Goal: Task Accomplishment & Management: Complete application form

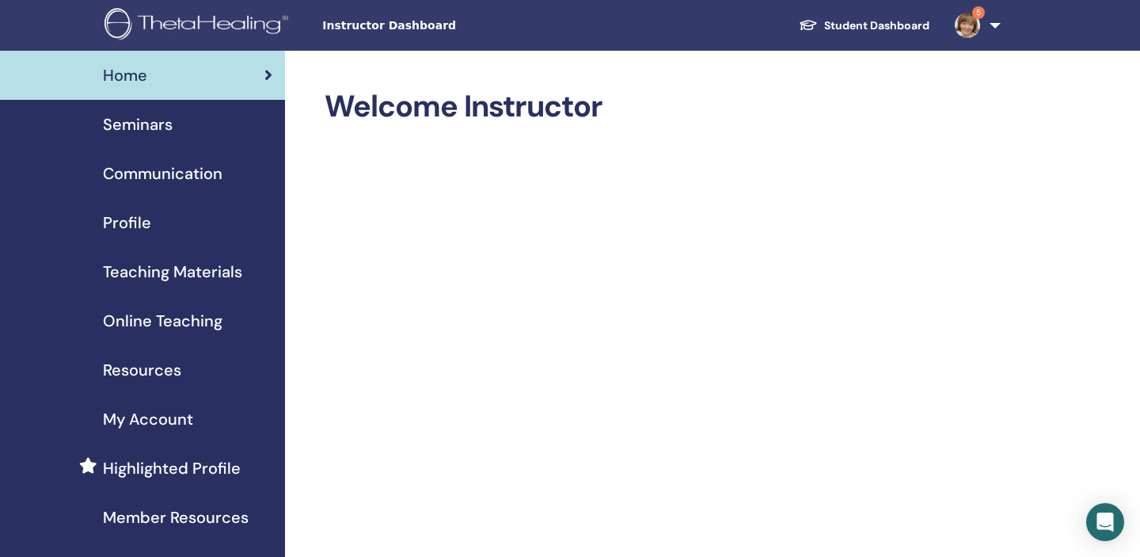
click at [161, 130] on span "Seminars" at bounding box center [138, 124] width 70 height 24
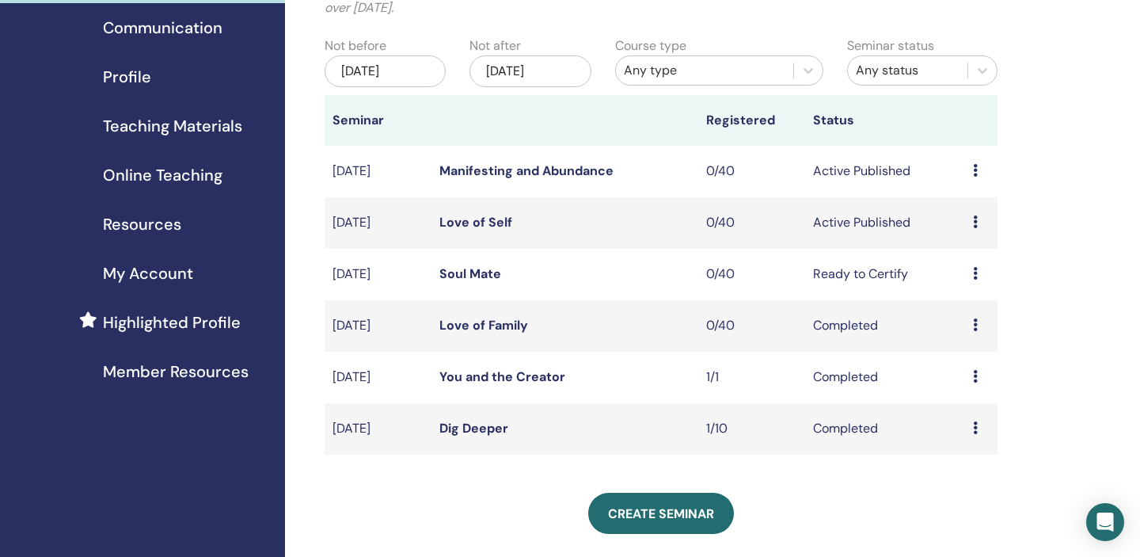
scroll to position [230, 0]
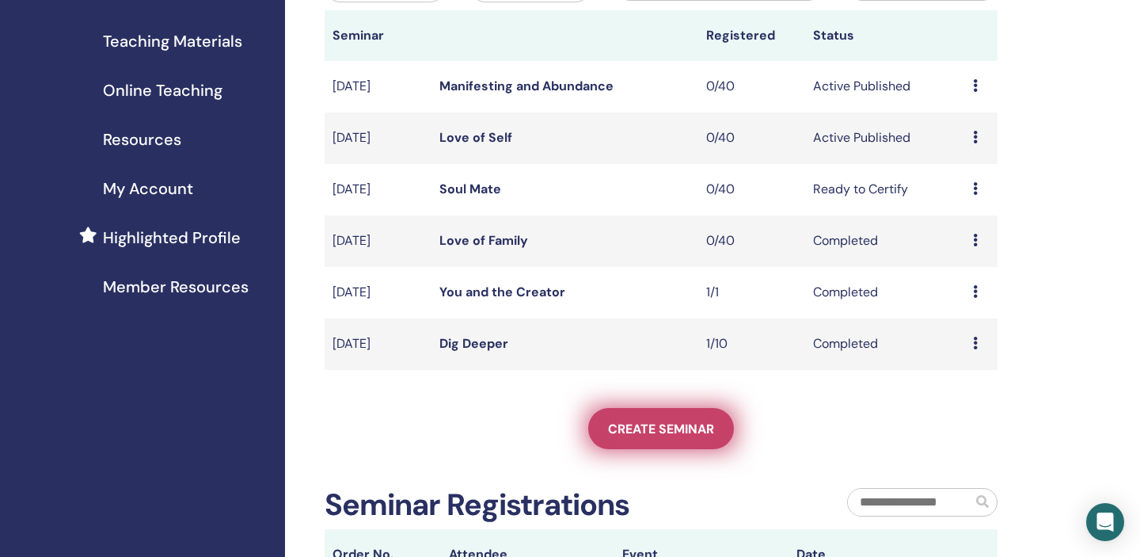
click at [675, 432] on span "Create seminar" at bounding box center [661, 428] width 106 height 17
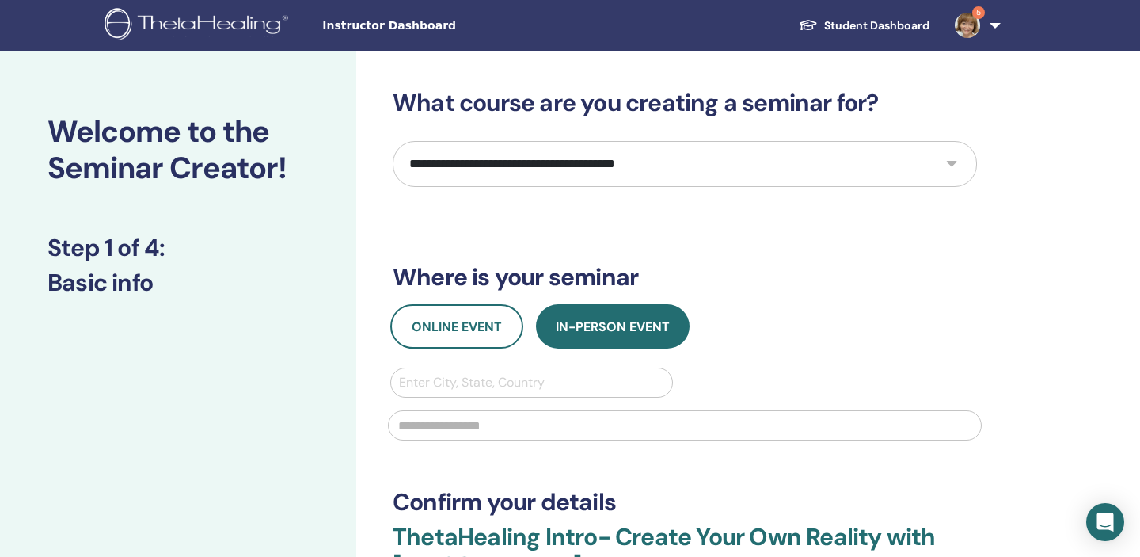
click at [819, 155] on select "**********" at bounding box center [685, 164] width 584 height 46
select select "****"
click at [393, 141] on select "**********" at bounding box center [685, 164] width 584 height 46
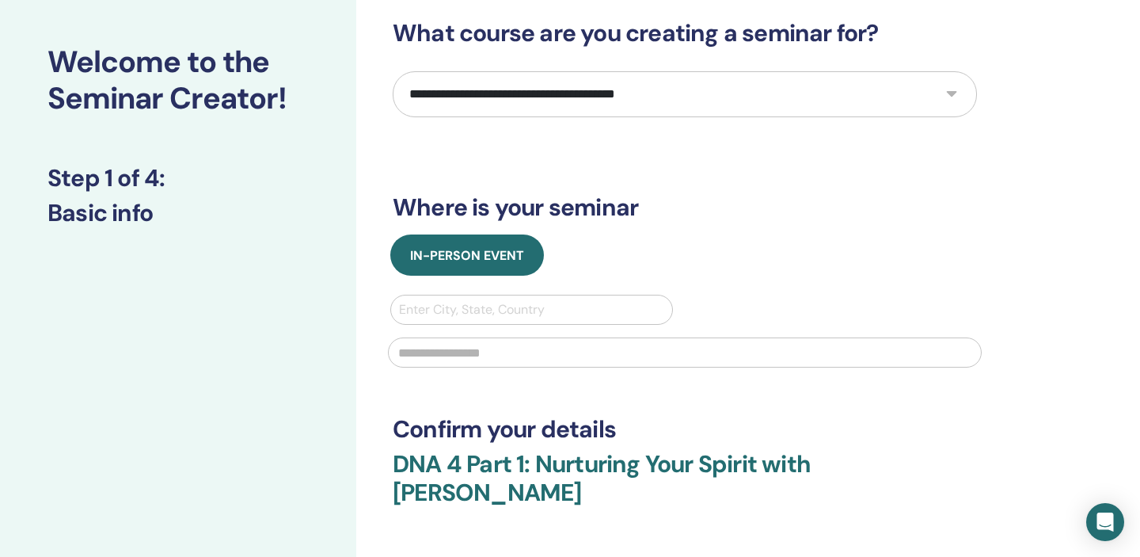
scroll to position [40, 0]
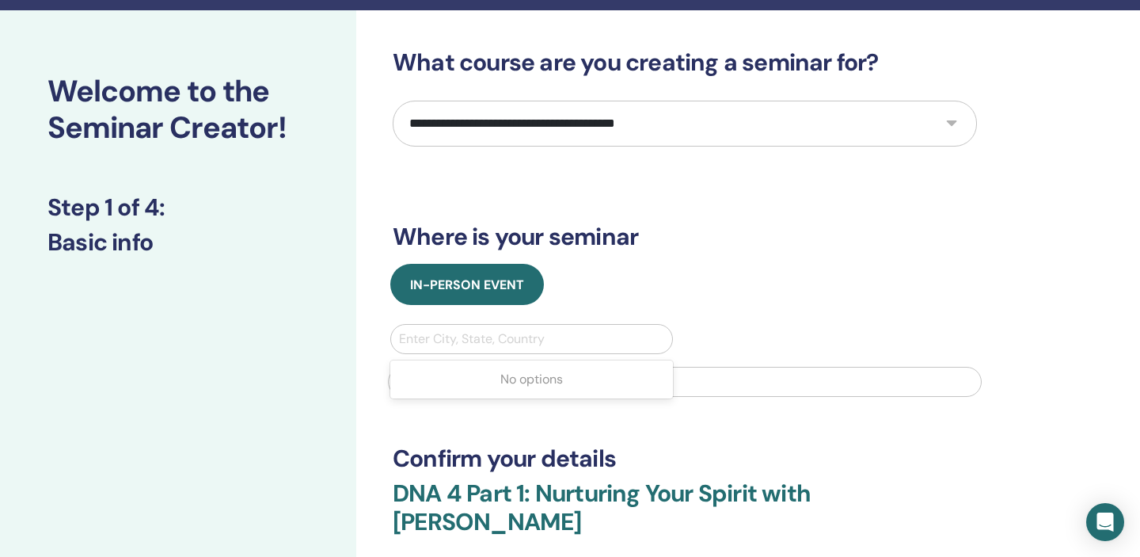
click at [615, 337] on div at bounding box center [531, 339] width 265 height 22
type input "*"
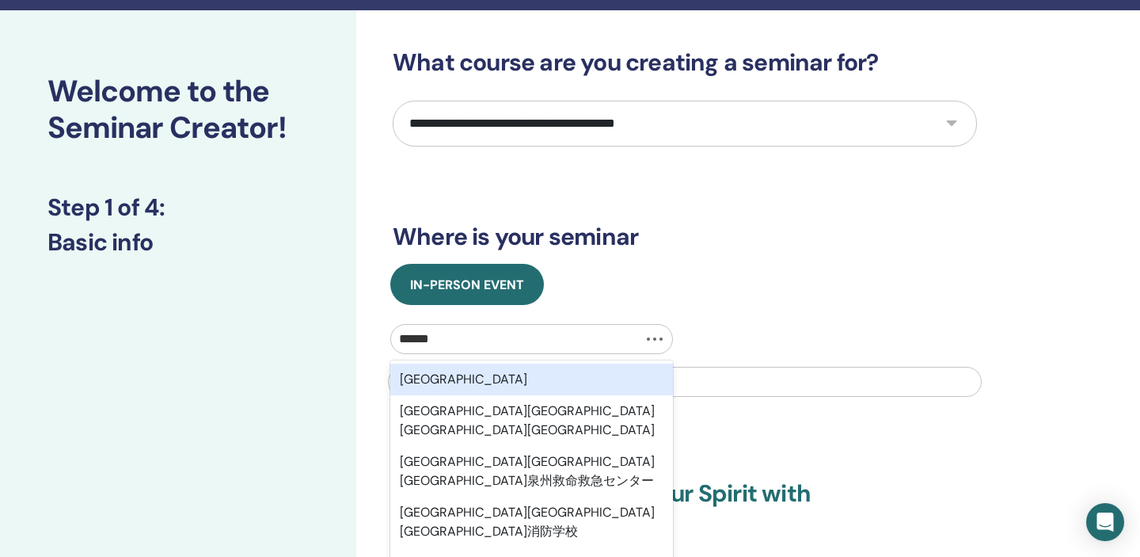
type input "******"
click at [583, 377] on div "大阪府箕面市" at bounding box center [531, 379] width 283 height 32
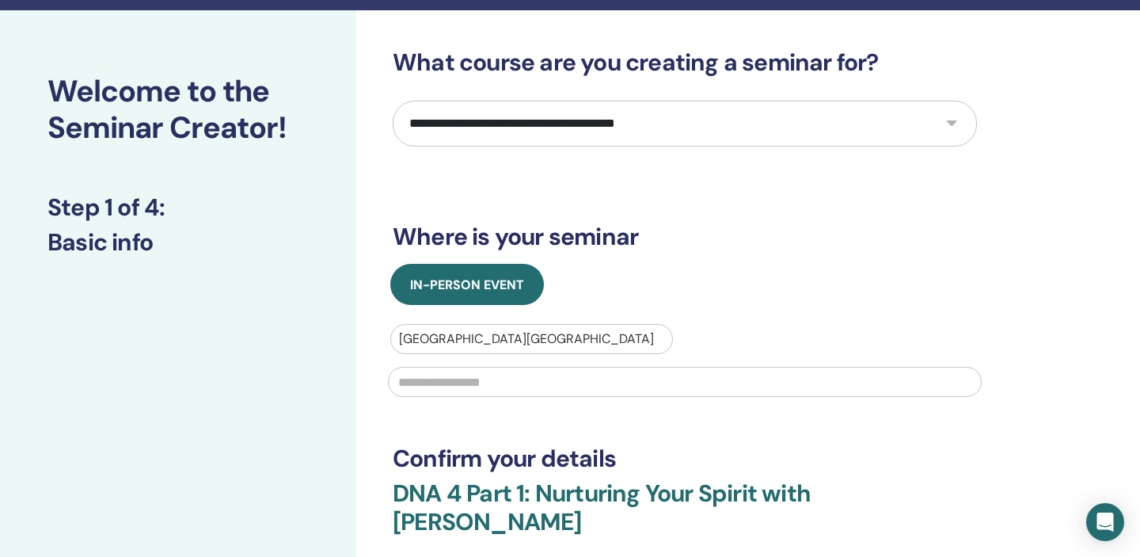
click at [602, 379] on input "text" at bounding box center [685, 382] width 594 height 30
type input "*"
click at [521, 334] on div at bounding box center [531, 339] width 265 height 22
click at [490, 342] on div at bounding box center [531, 339] width 265 height 22
click at [476, 341] on div at bounding box center [531, 339] width 265 height 22
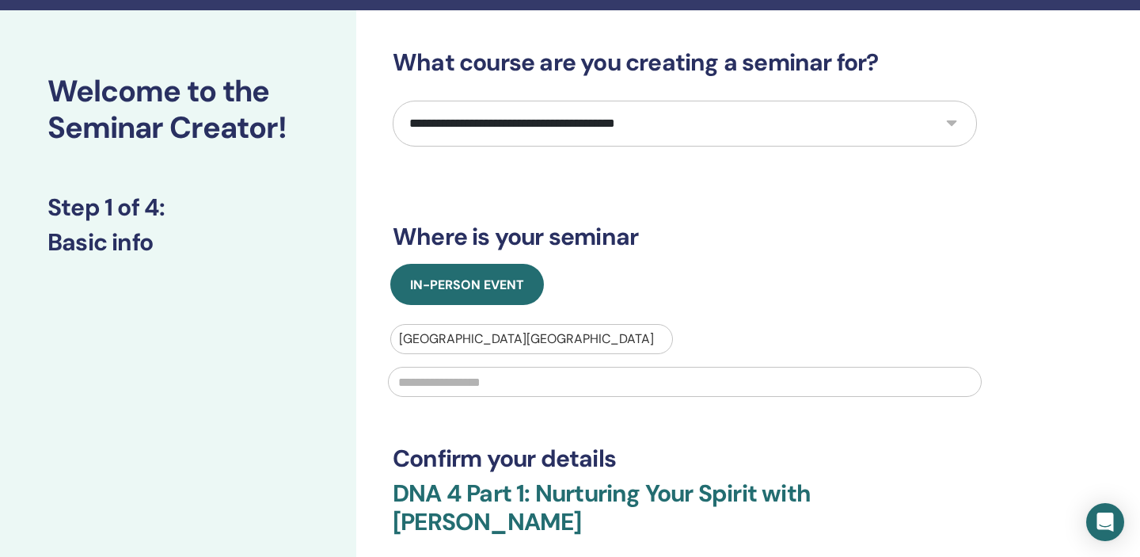
click at [634, 334] on div at bounding box center [531, 339] width 265 height 22
click at [608, 336] on div at bounding box center [531, 339] width 265 height 22
type input "**********"
click at [713, 382] on input "text" at bounding box center [685, 382] width 594 height 30
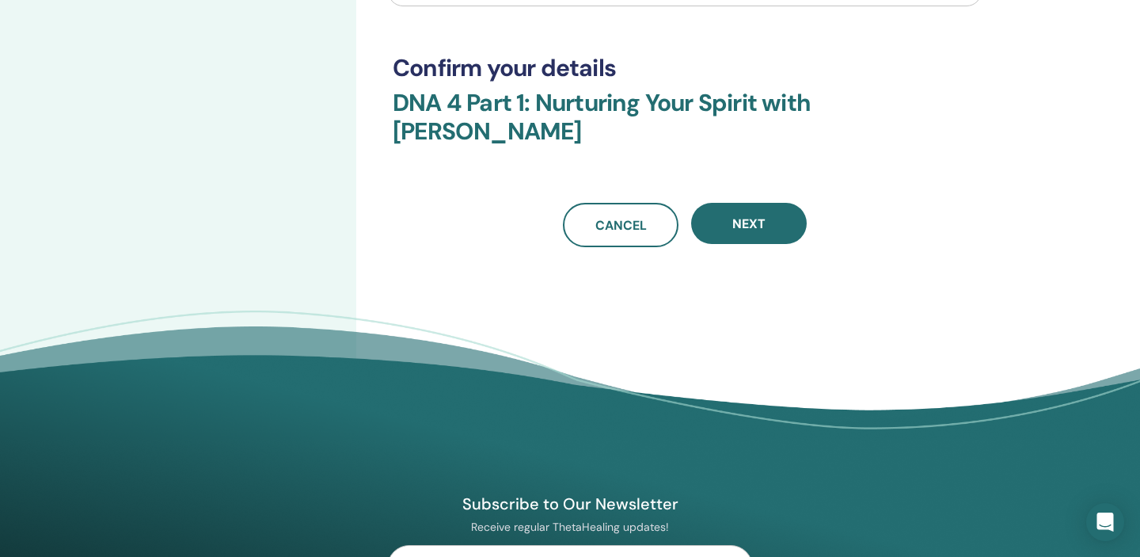
scroll to position [415, 0]
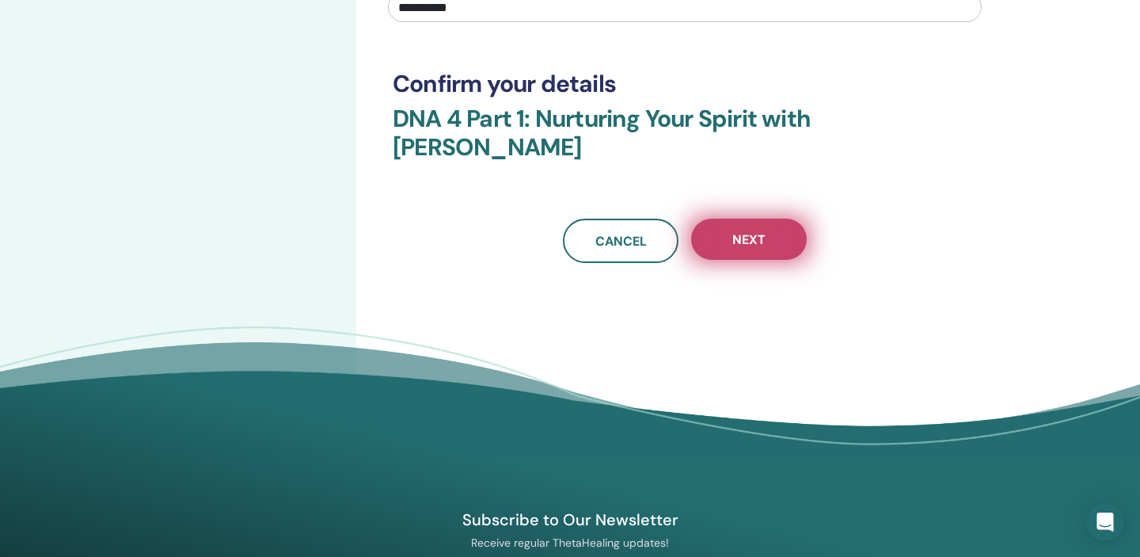
type input "**********"
click at [754, 235] on span "Next" at bounding box center [748, 239] width 33 height 17
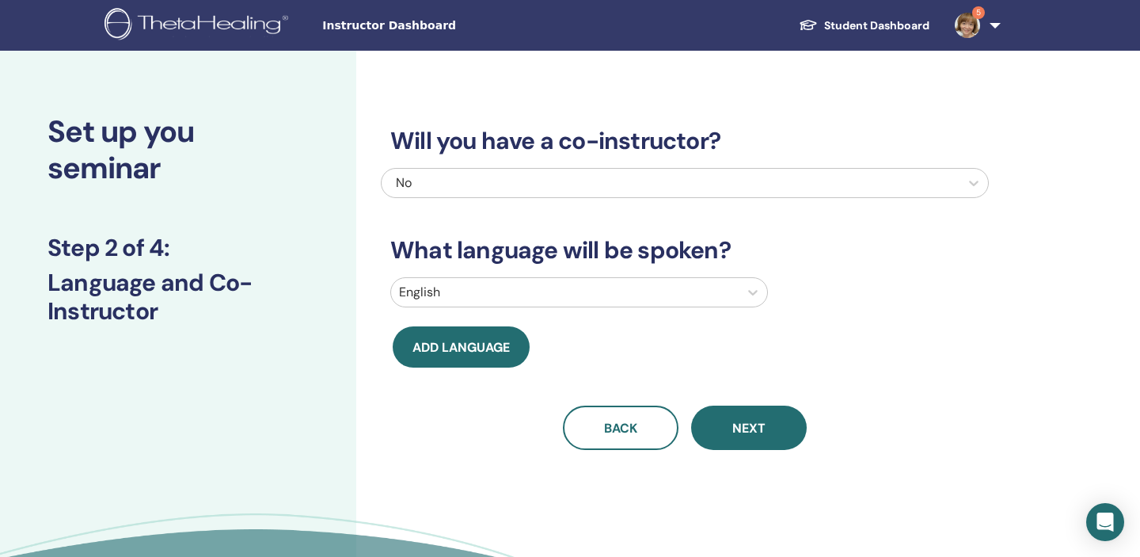
scroll to position [1, 0]
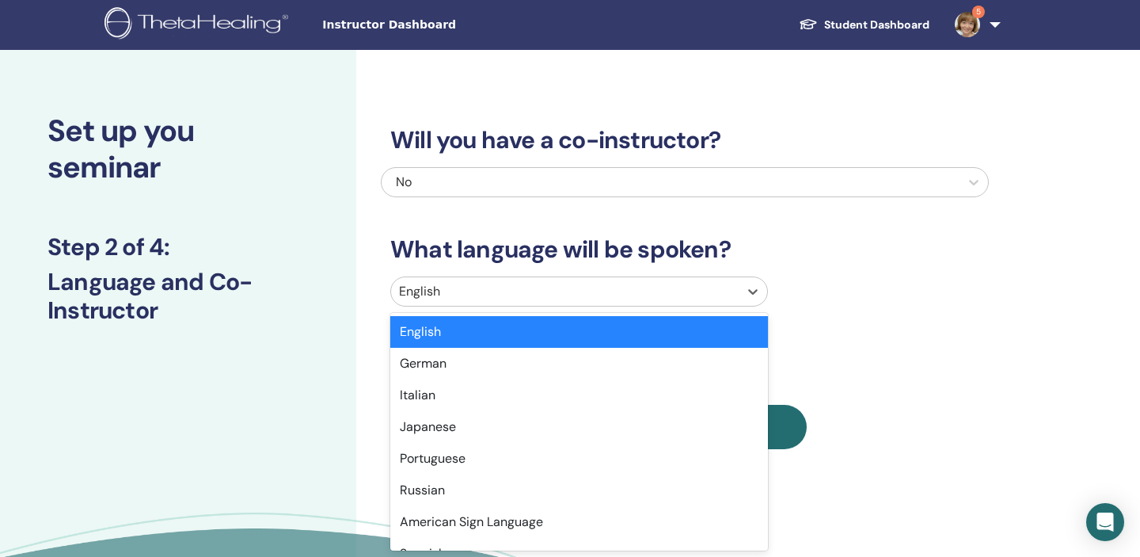
click at [611, 292] on div at bounding box center [565, 291] width 332 height 22
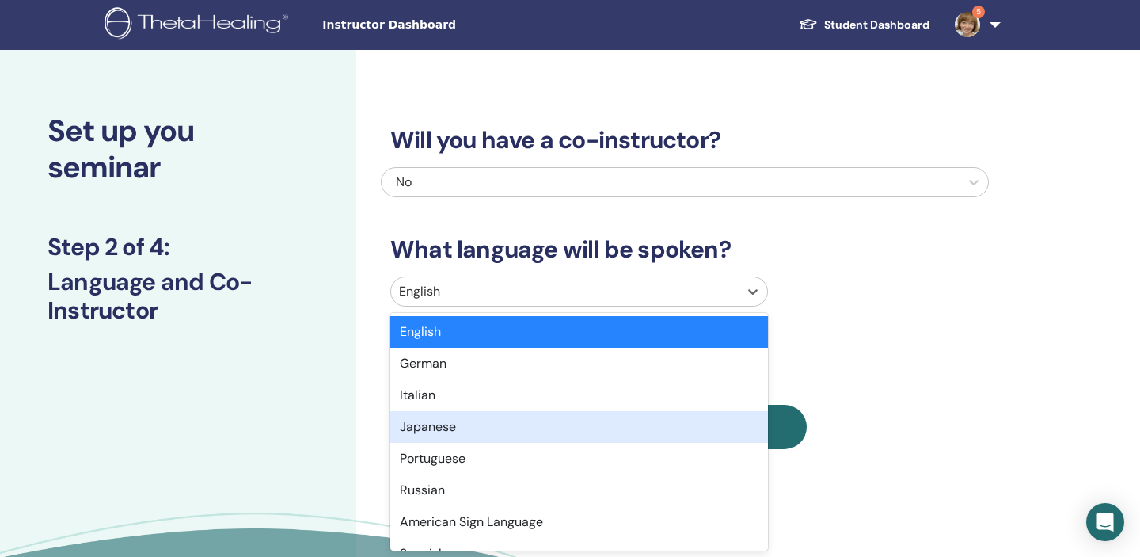
click at [513, 431] on div "Japanese" at bounding box center [579, 427] width 378 height 32
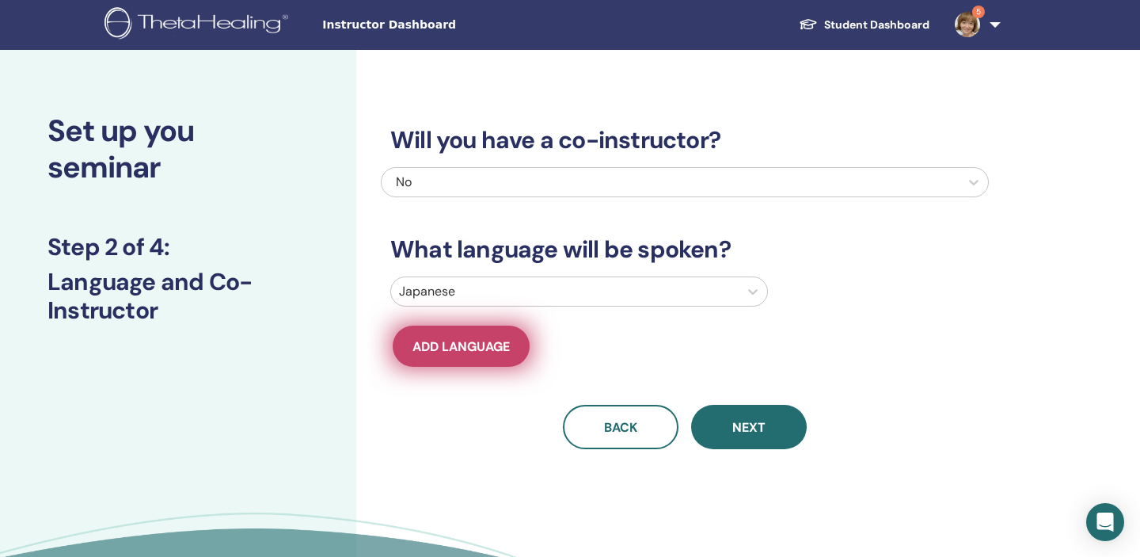
click at [502, 342] on span "Add language" at bounding box center [460, 346] width 97 height 17
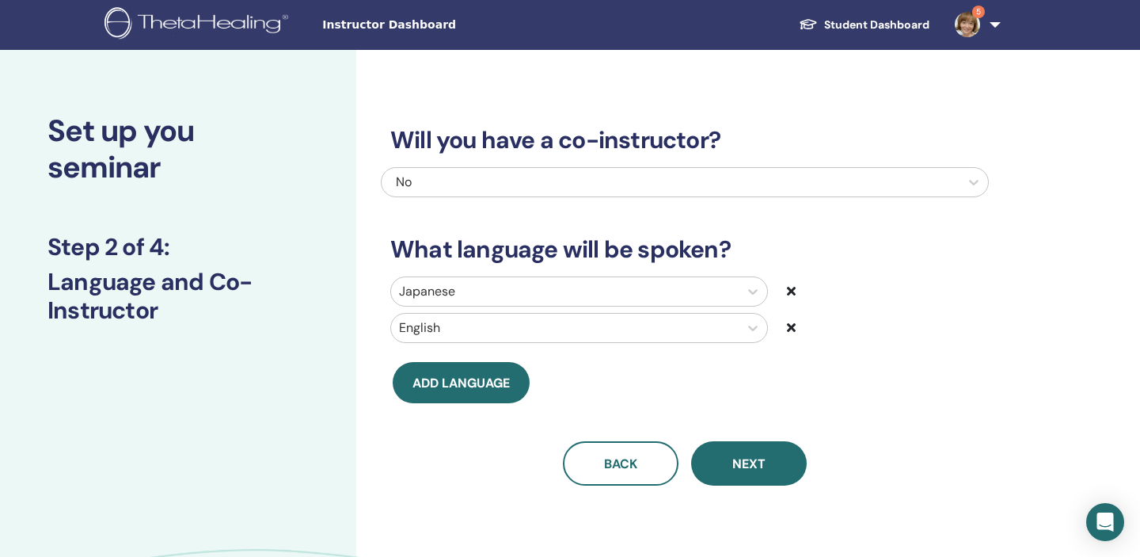
click at [790, 329] on icon at bounding box center [791, 327] width 9 height 13
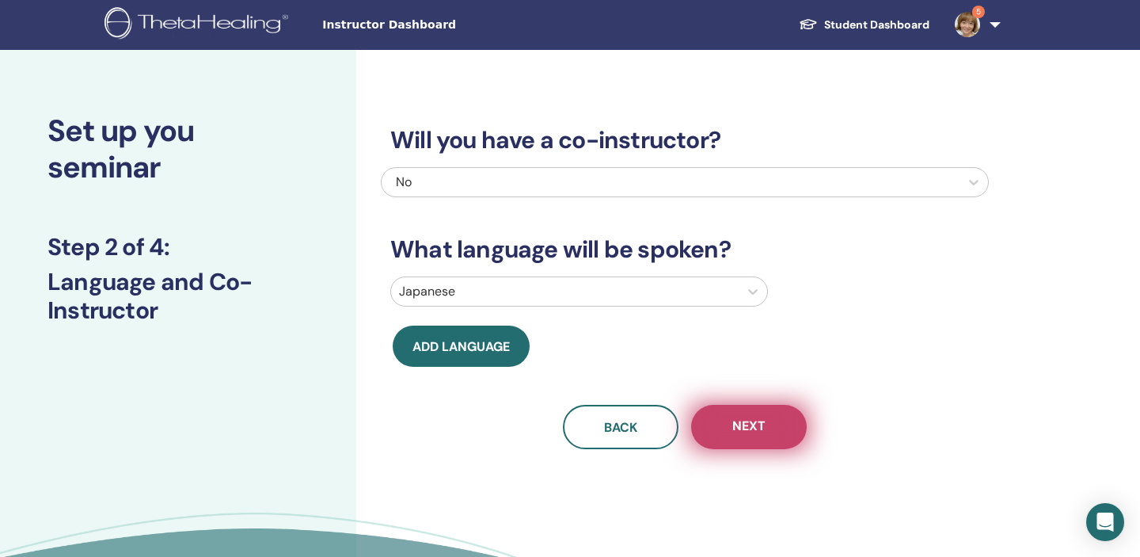
click at [754, 421] on span "Next" at bounding box center [748, 427] width 33 height 20
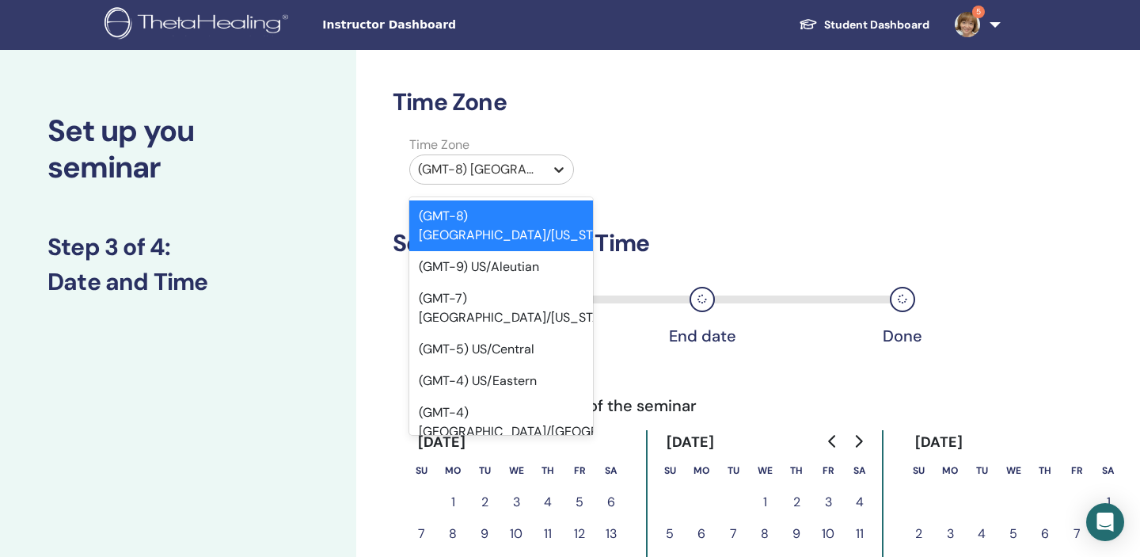
click at [551, 162] on icon at bounding box center [559, 170] width 16 height 16
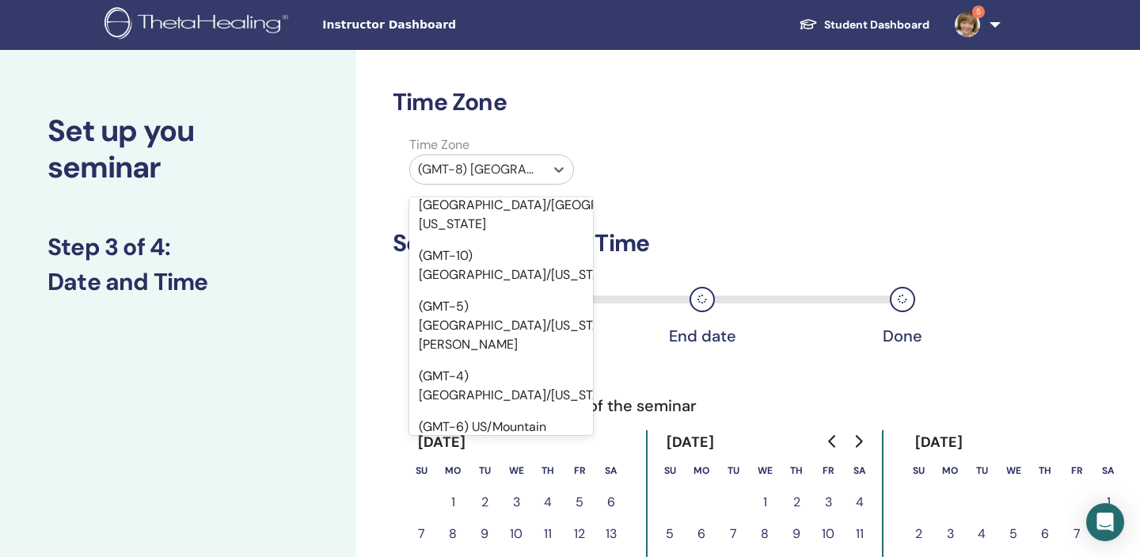
scroll to position [268, 0]
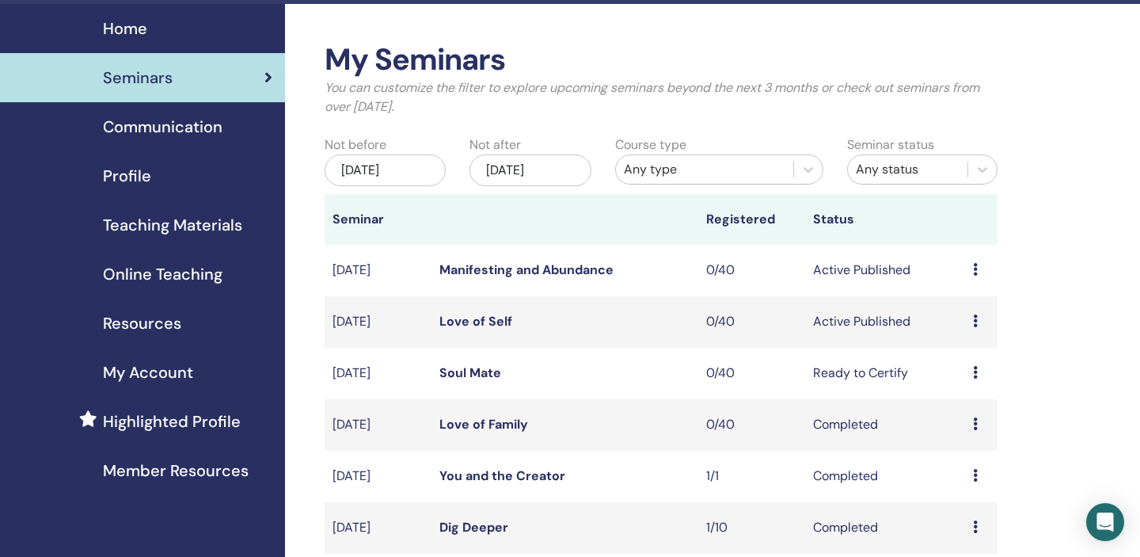
scroll to position [2, 0]
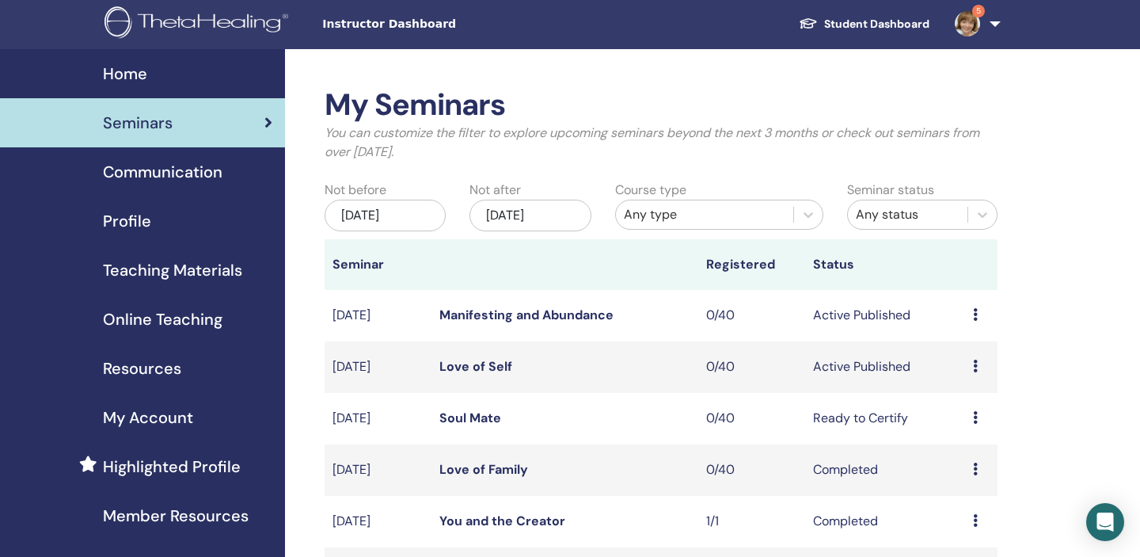
click at [989, 26] on link "5" at bounding box center [974, 23] width 65 height 51
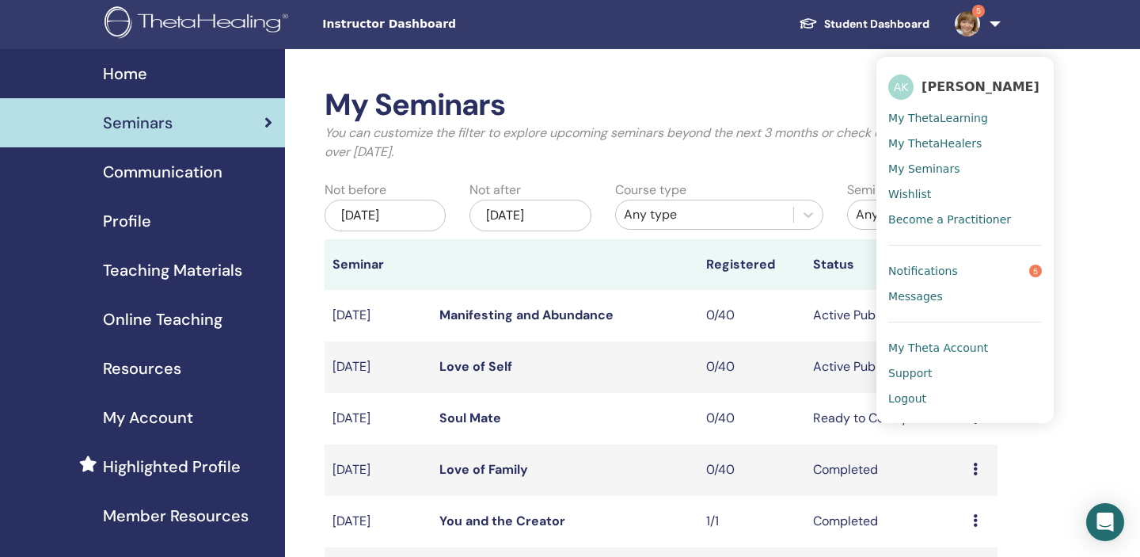
click at [907, 276] on span "Notifications" at bounding box center [923, 271] width 70 height 14
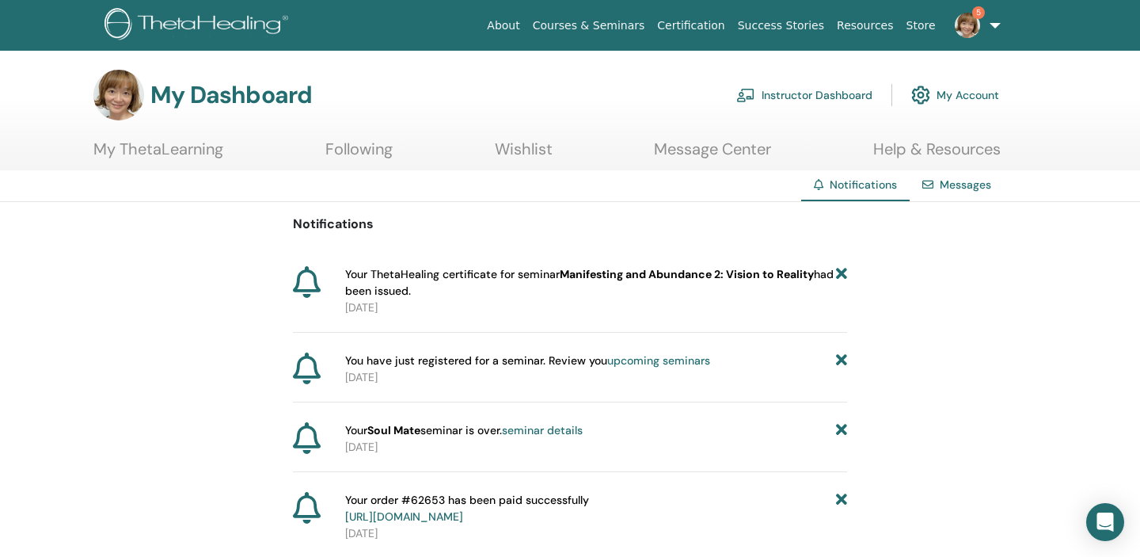
click at [803, 90] on link "Instructor Dashboard" at bounding box center [804, 95] width 136 height 35
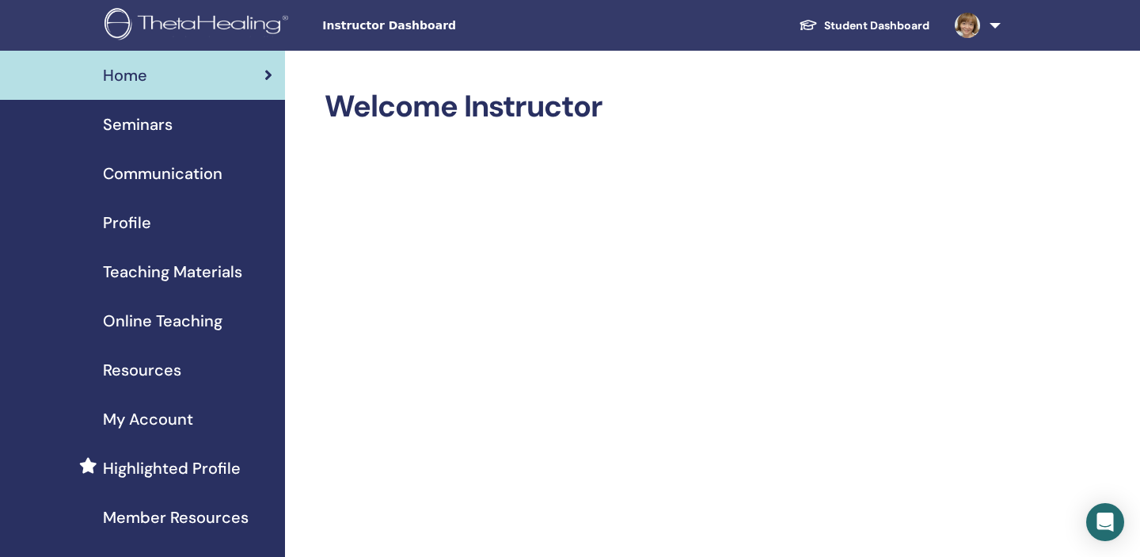
click at [181, 121] on div "Seminars" at bounding box center [143, 124] width 260 height 24
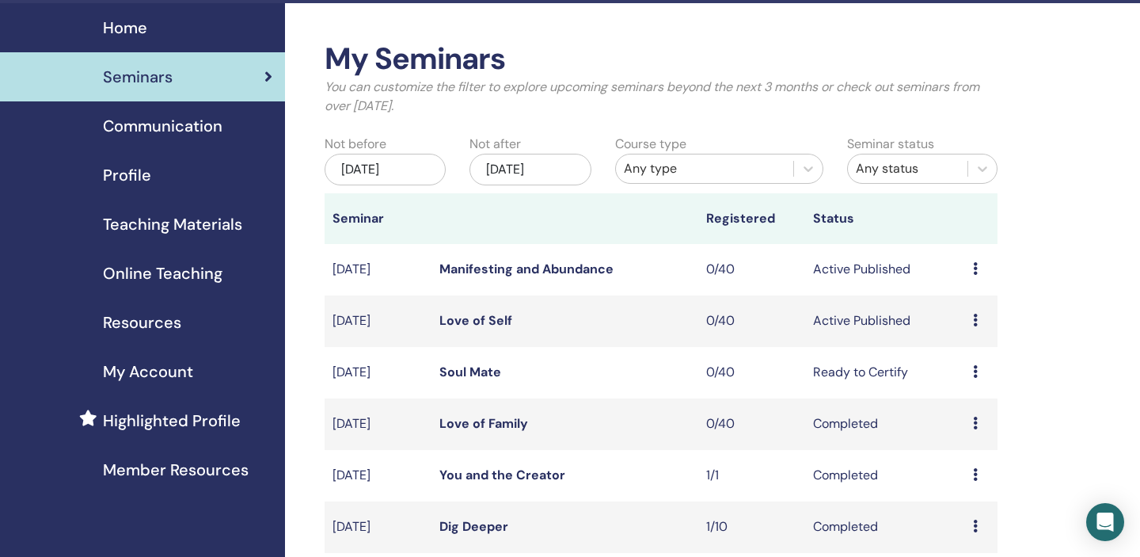
scroll to position [63, 0]
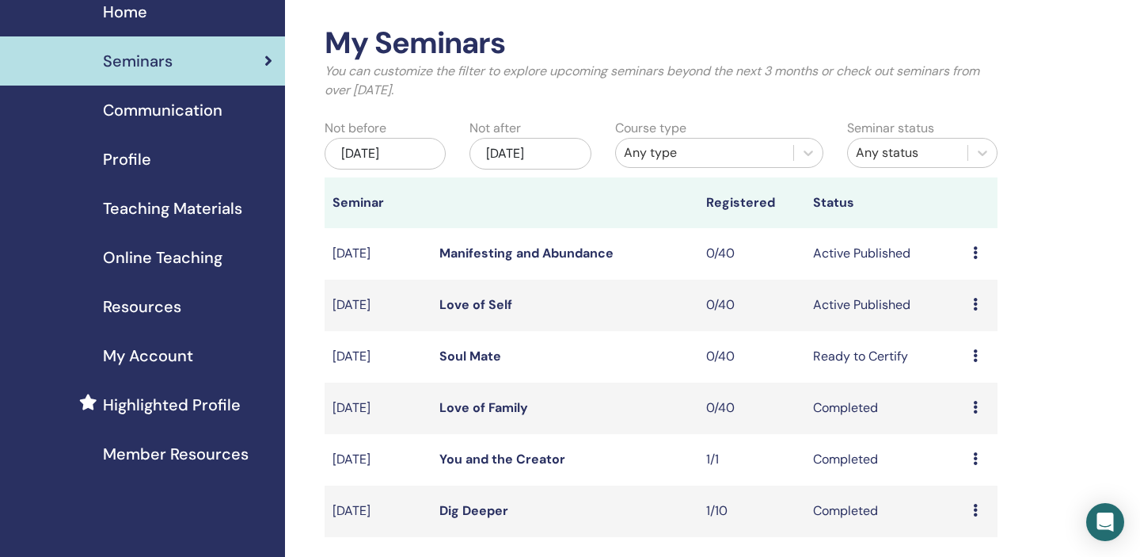
click at [974, 302] on icon at bounding box center [975, 304] width 5 height 13
click at [952, 389] on p "Cancel" at bounding box center [967, 387] width 60 height 19
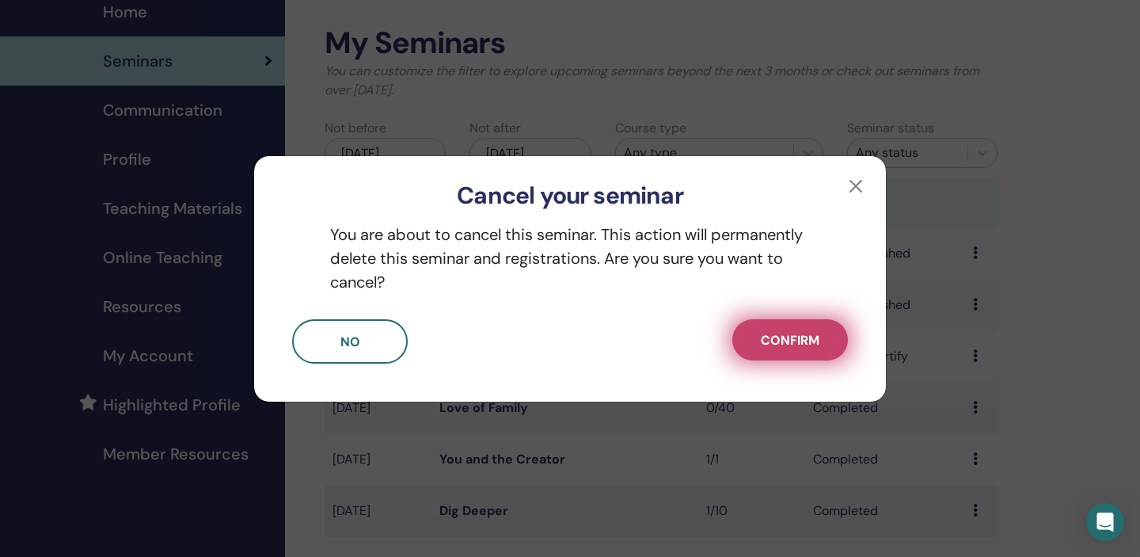
click at [800, 335] on span "Confirm" at bounding box center [790, 340] width 59 height 17
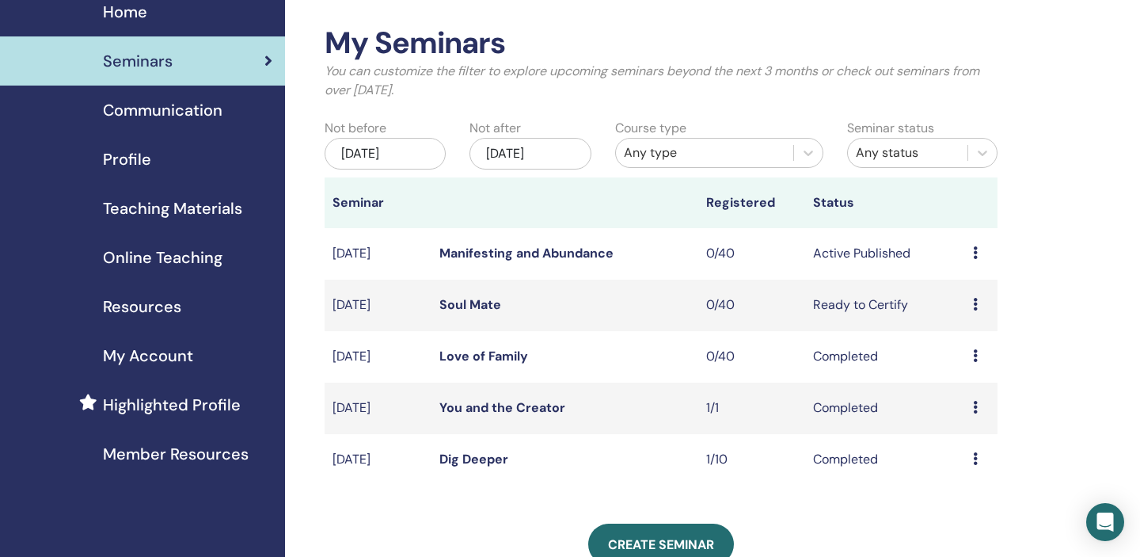
click at [975, 302] on icon at bounding box center [975, 304] width 5 height 13
click at [958, 390] on p "Cancel" at bounding box center [969, 387] width 60 height 19
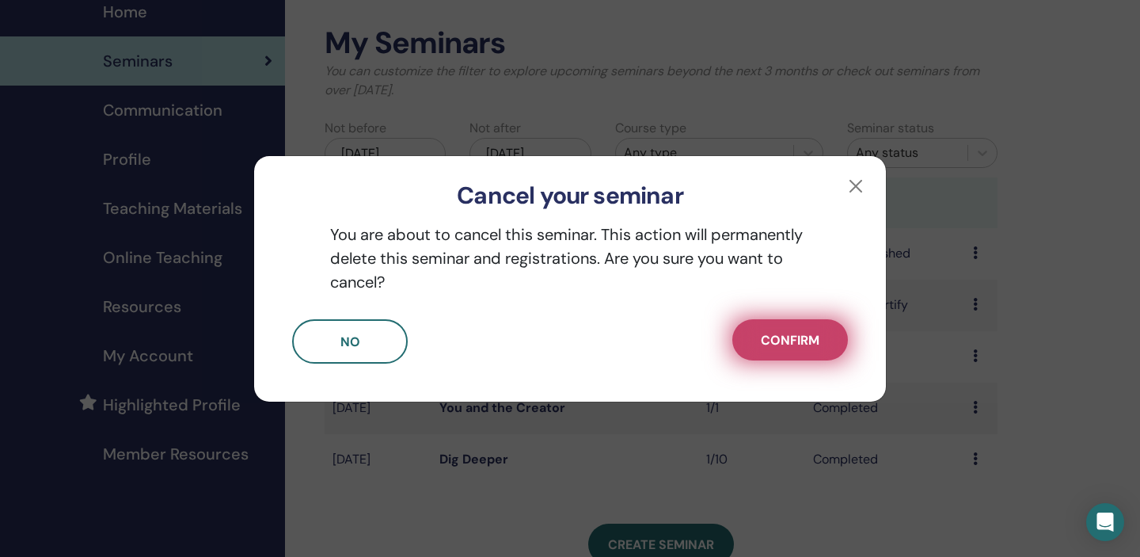
click at [823, 336] on button "Confirm" at bounding box center [790, 339] width 116 height 41
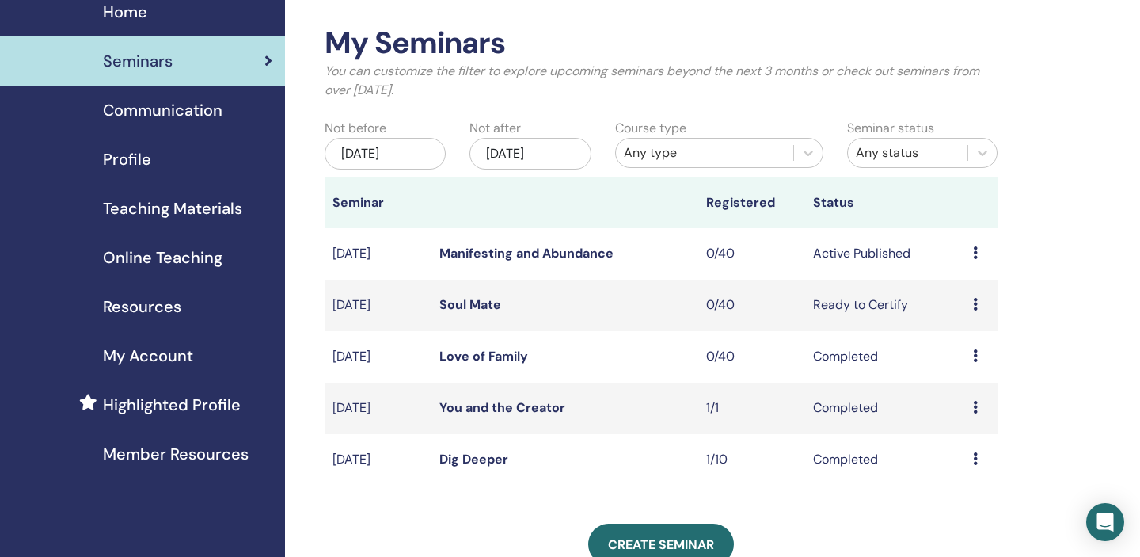
click at [979, 245] on div "Preview Edit Attendees Cancel" at bounding box center [981, 253] width 17 height 19
click at [968, 328] on p "Cancel" at bounding box center [973, 330] width 60 height 19
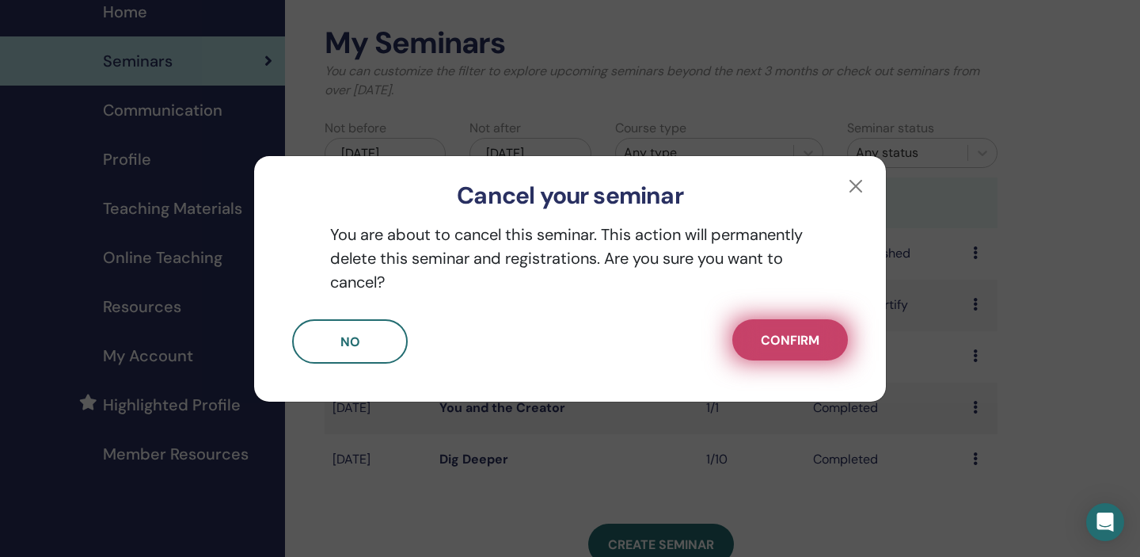
click at [793, 333] on span "Confirm" at bounding box center [790, 340] width 59 height 17
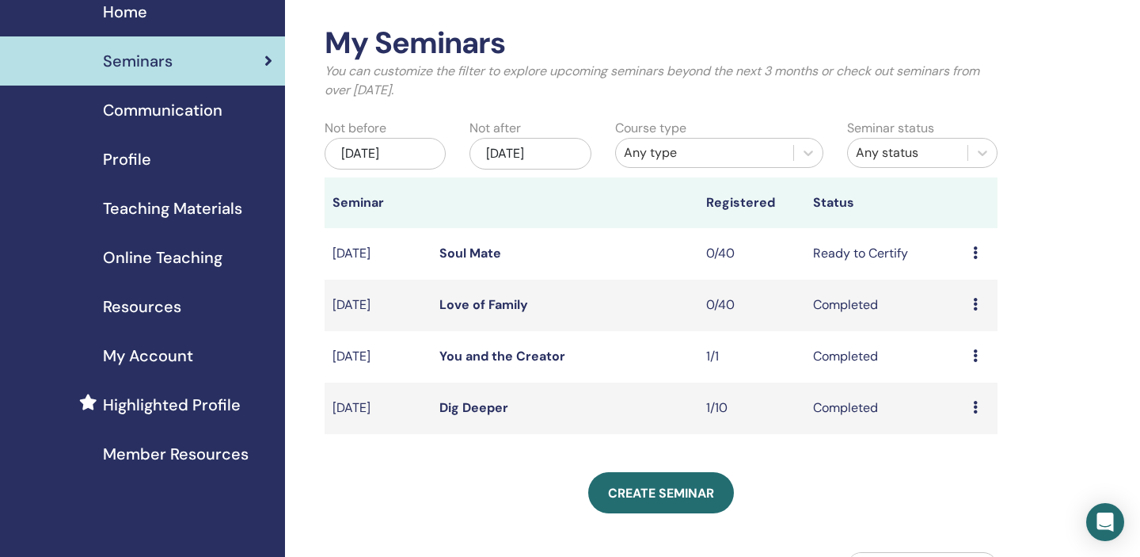
click at [970, 255] on td "Preview Edit Attendees Cancel" at bounding box center [981, 253] width 32 height 51
click at [978, 252] on icon at bounding box center [975, 252] width 5 height 13
click at [961, 337] on p "Cancel" at bounding box center [971, 336] width 60 height 19
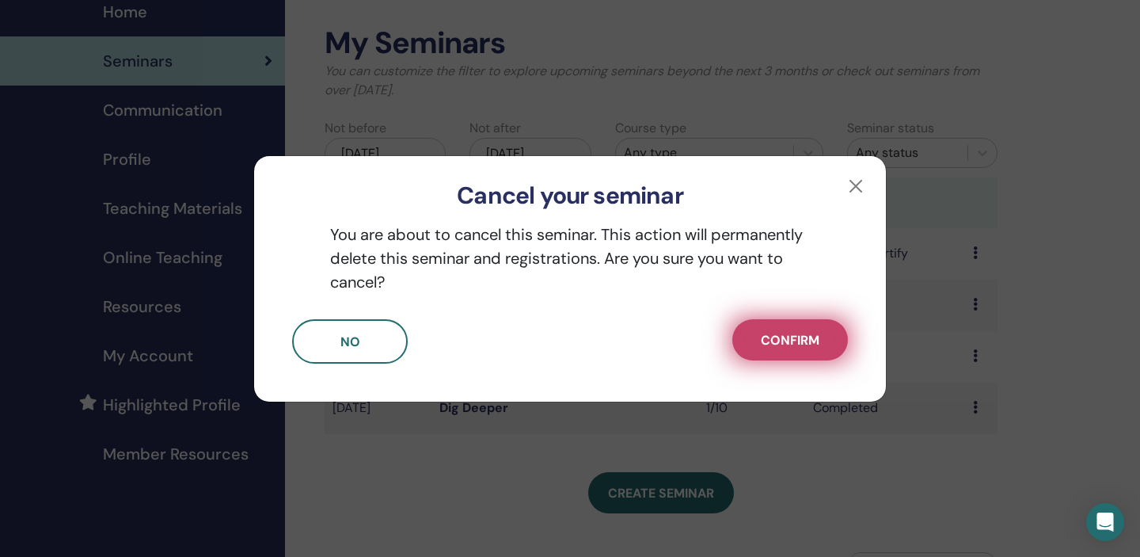
click at [796, 333] on span "Confirm" at bounding box center [790, 340] width 59 height 17
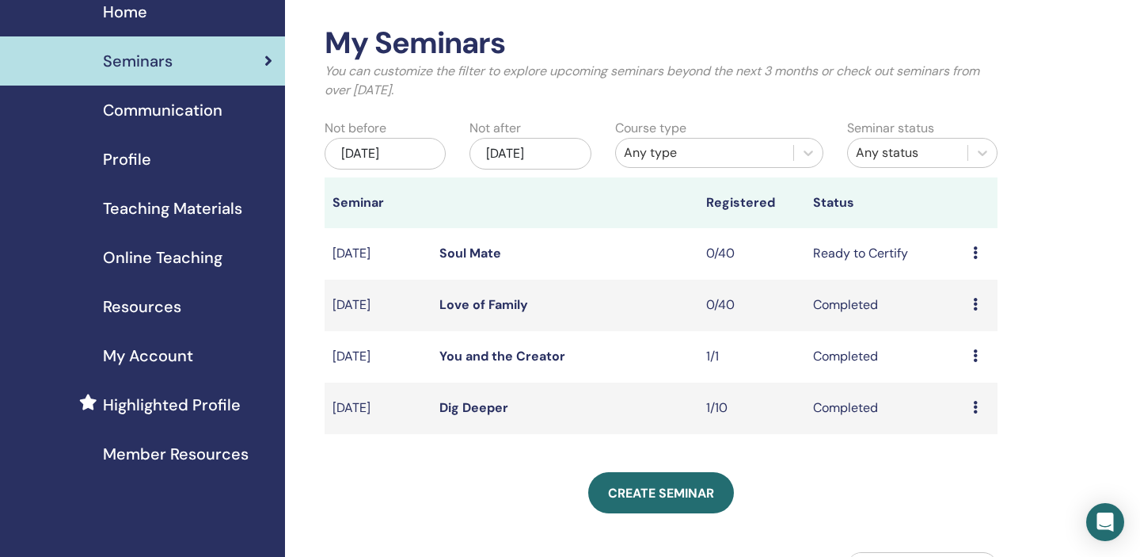
click at [977, 255] on icon at bounding box center [975, 252] width 5 height 13
click at [950, 339] on p "Cancel" at bounding box center [971, 339] width 60 height 19
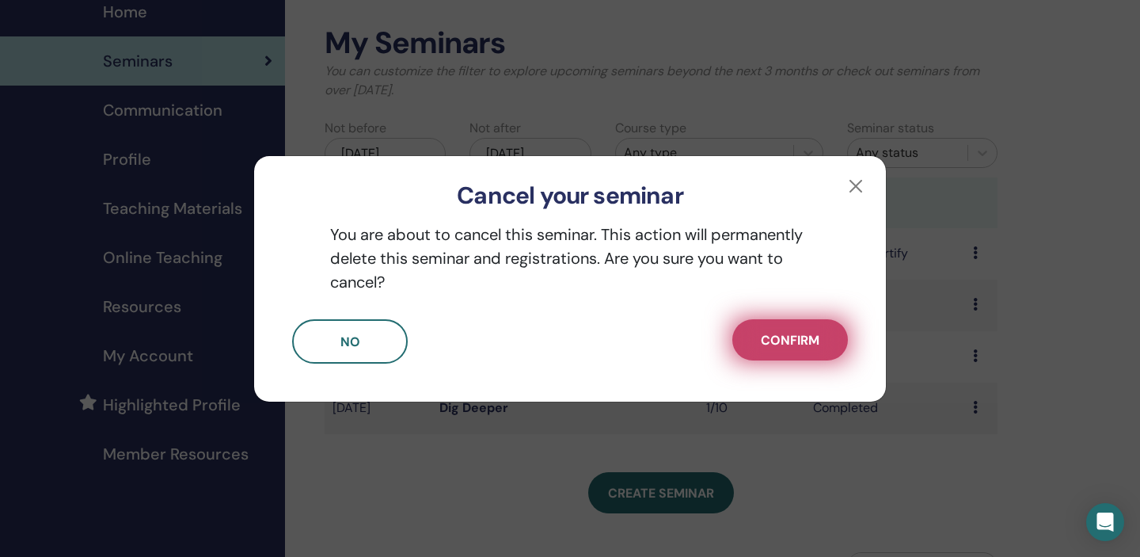
click at [780, 356] on button "Confirm" at bounding box center [790, 339] width 116 height 41
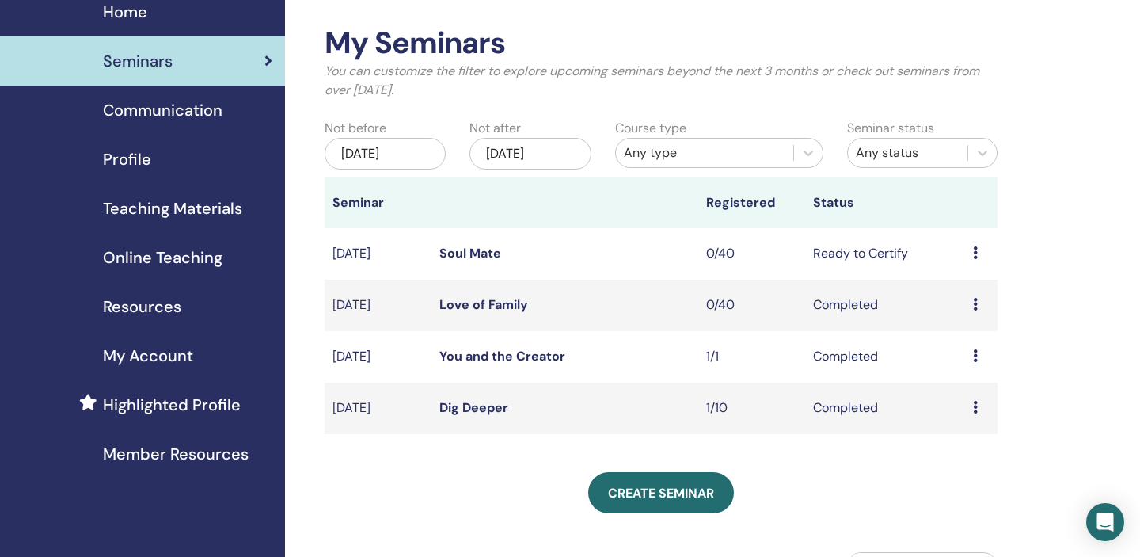
click at [974, 250] on icon at bounding box center [975, 252] width 5 height 13
click at [950, 287] on link "Edit" at bounding box center [948, 287] width 23 height 17
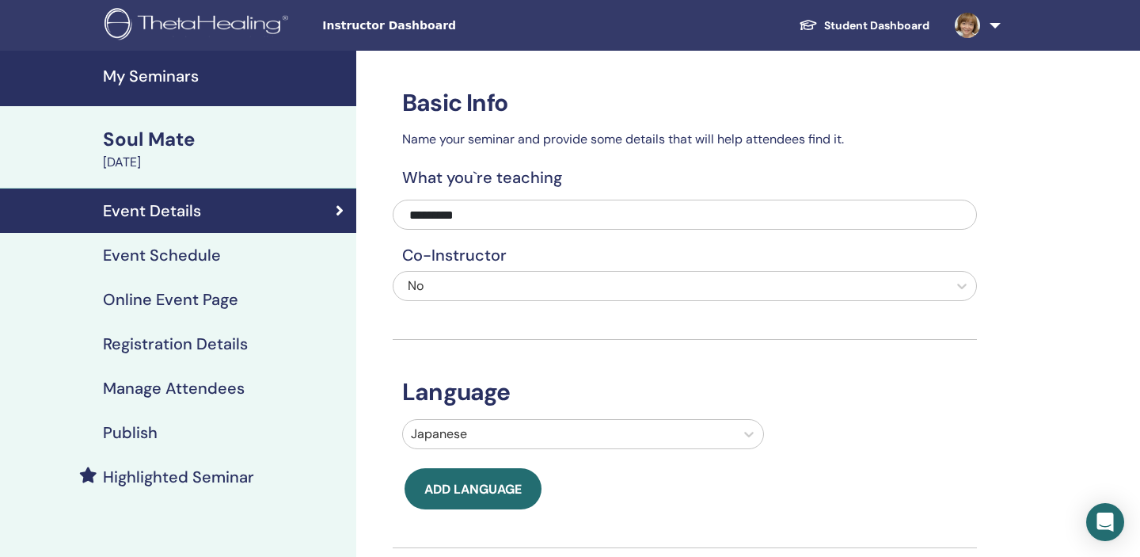
click at [141, 390] on h4 "Manage Attendees" at bounding box center [174, 387] width 142 height 19
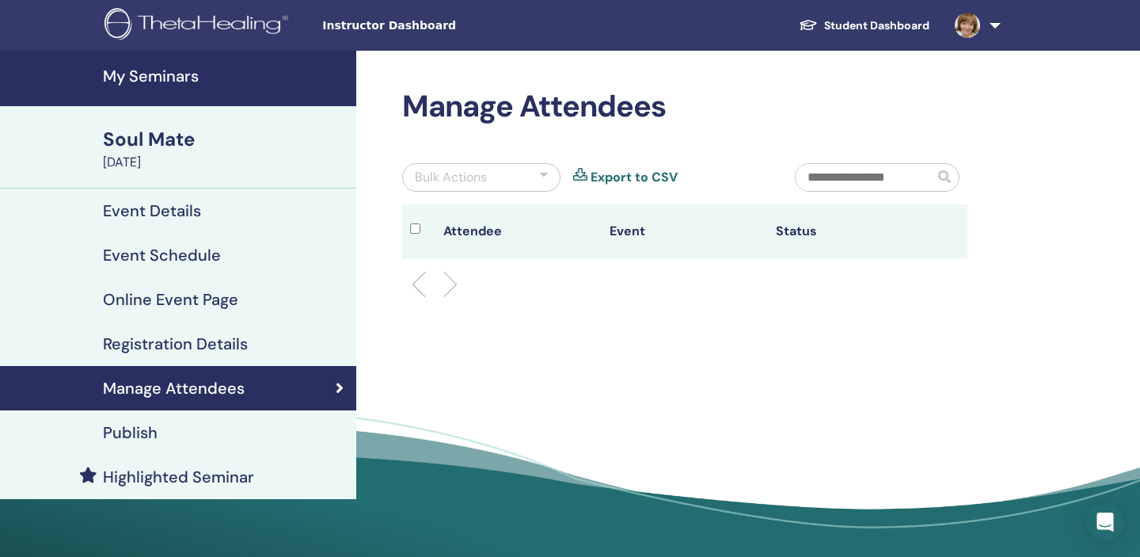
click at [152, 430] on h4 "Publish" at bounding box center [130, 432] width 55 height 19
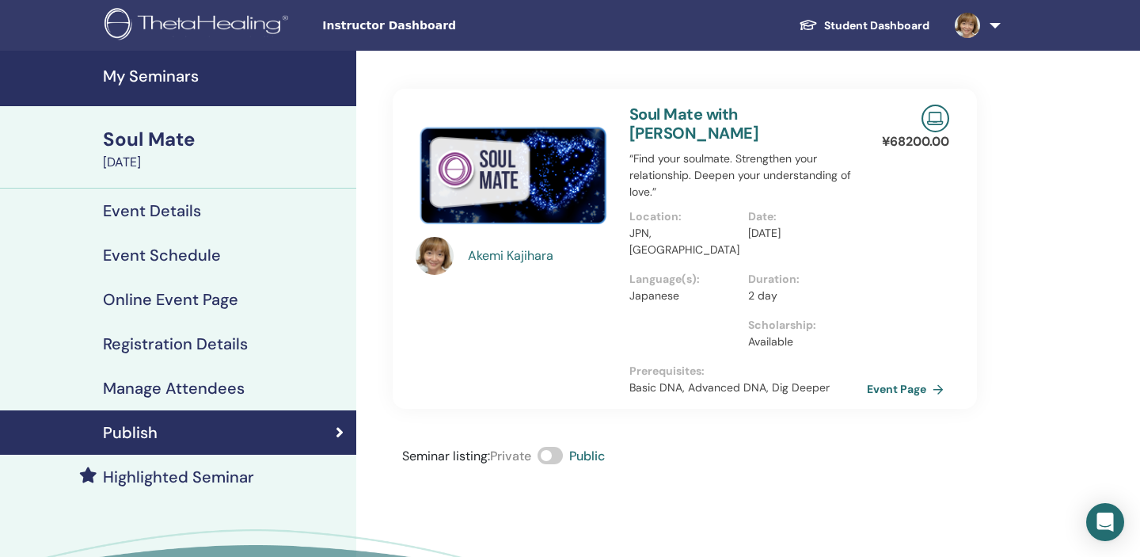
click at [551, 447] on span at bounding box center [550, 455] width 25 height 17
click at [158, 78] on h4 "My Seminars" at bounding box center [225, 76] width 244 height 19
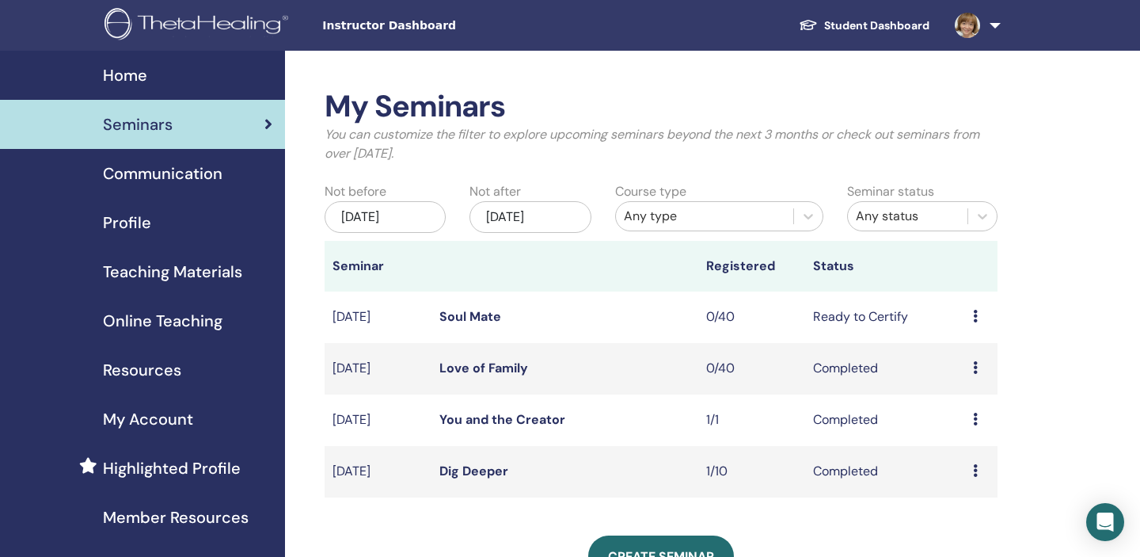
click at [978, 315] on div "Preview Edit Attendees Cancel" at bounding box center [981, 316] width 17 height 19
click at [961, 398] on p "Cancel" at bounding box center [971, 399] width 60 height 19
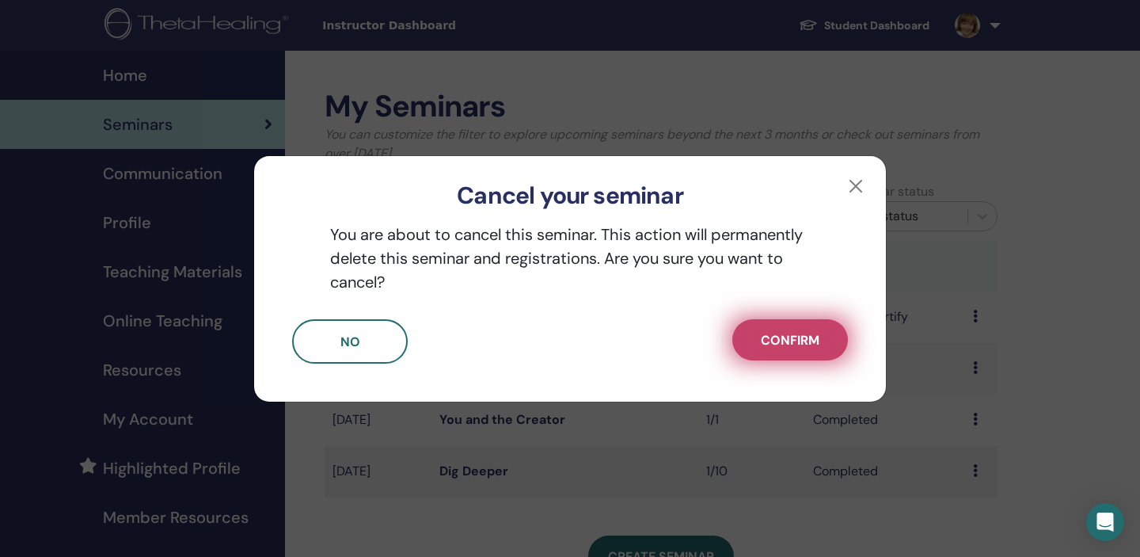
click at [789, 335] on span "Confirm" at bounding box center [790, 340] width 59 height 17
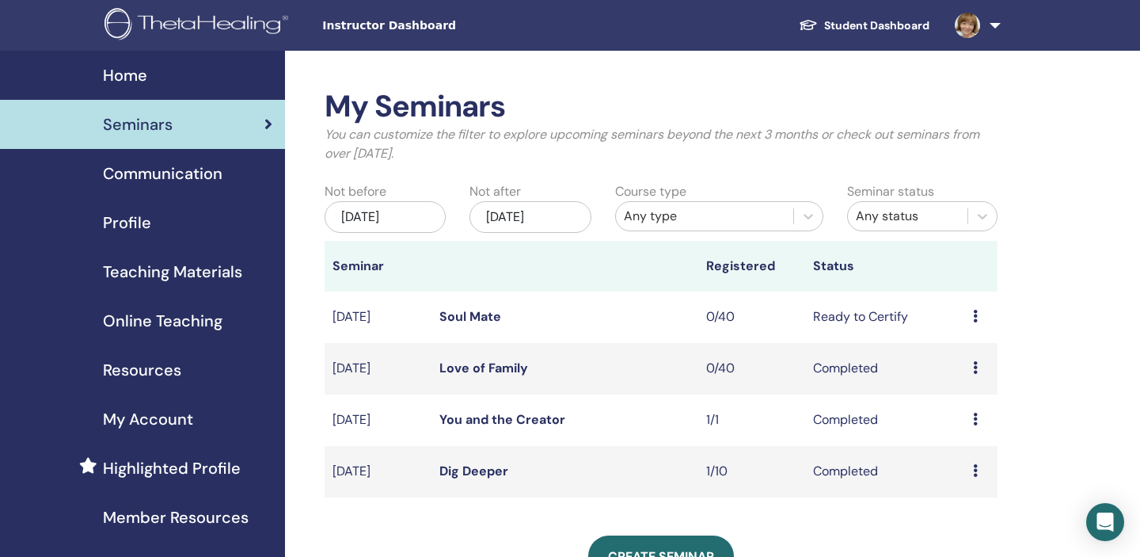
click at [975, 369] on icon at bounding box center [975, 367] width 5 height 13
click at [967, 409] on link "Attendees" at bounding box center [969, 405] width 60 height 17
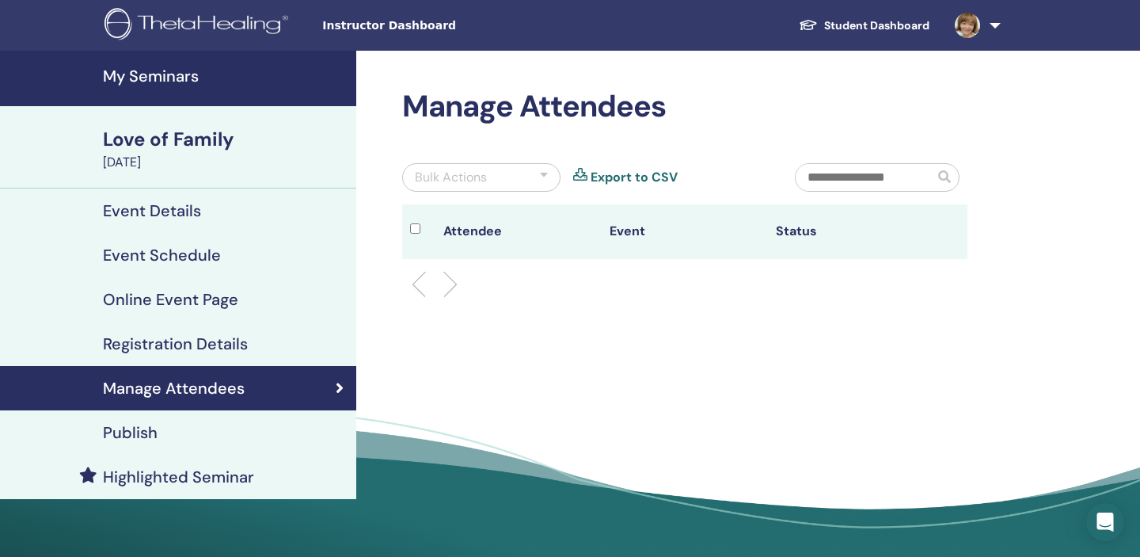
click at [198, 138] on div "Love of Family" at bounding box center [225, 139] width 244 height 27
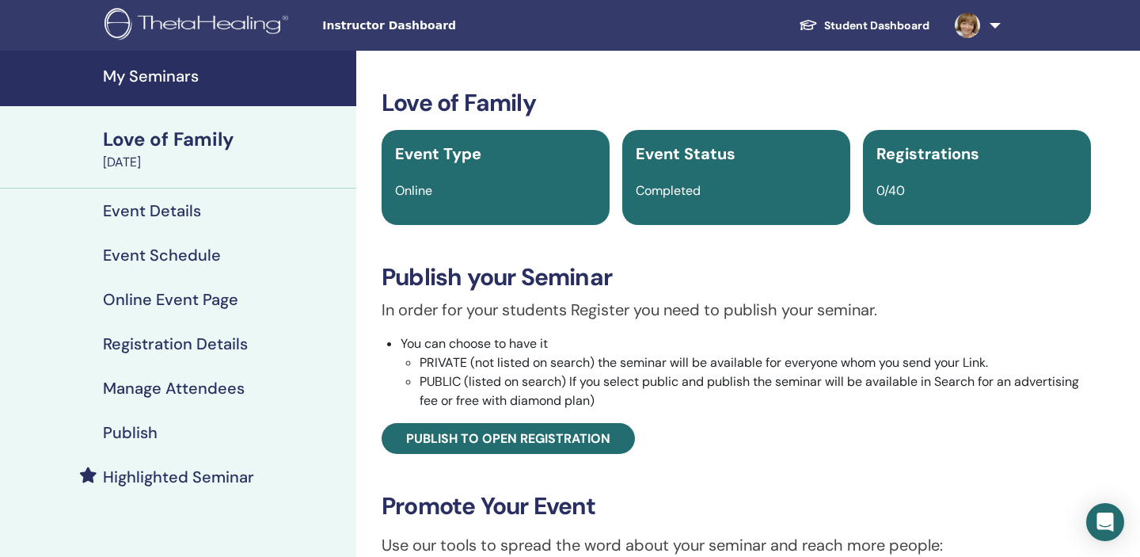
click at [168, 81] on h4 "My Seminars" at bounding box center [225, 76] width 244 height 19
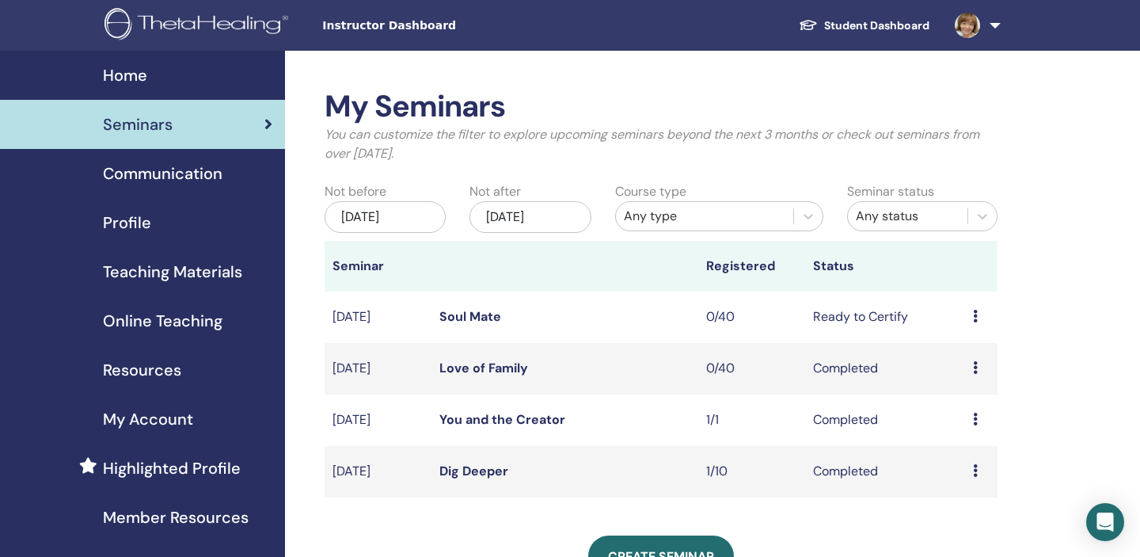
click at [151, 77] on div "Home" at bounding box center [143, 75] width 260 height 24
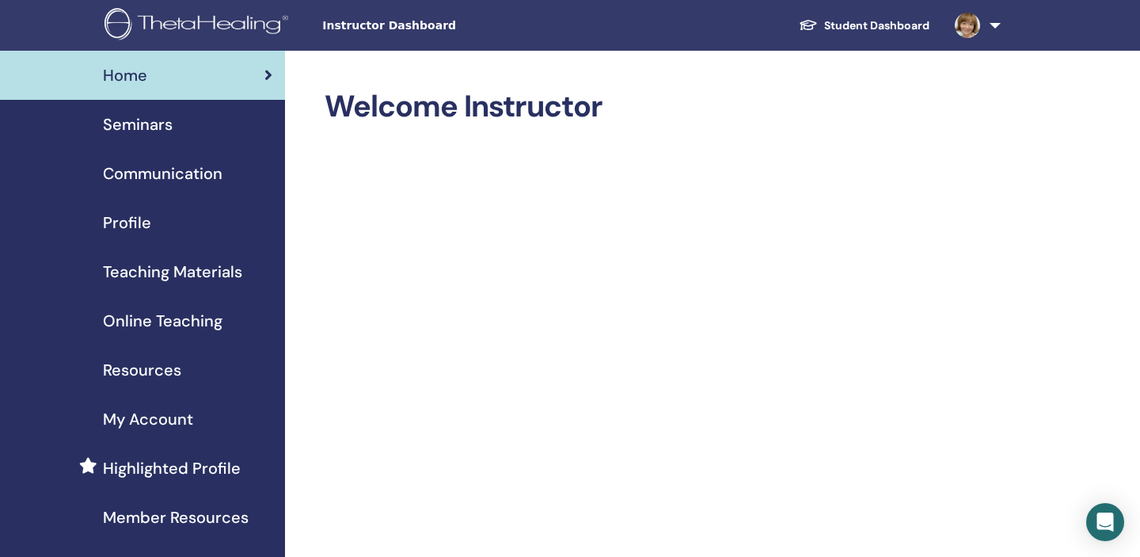
click at [147, 127] on span "Seminars" at bounding box center [138, 124] width 70 height 24
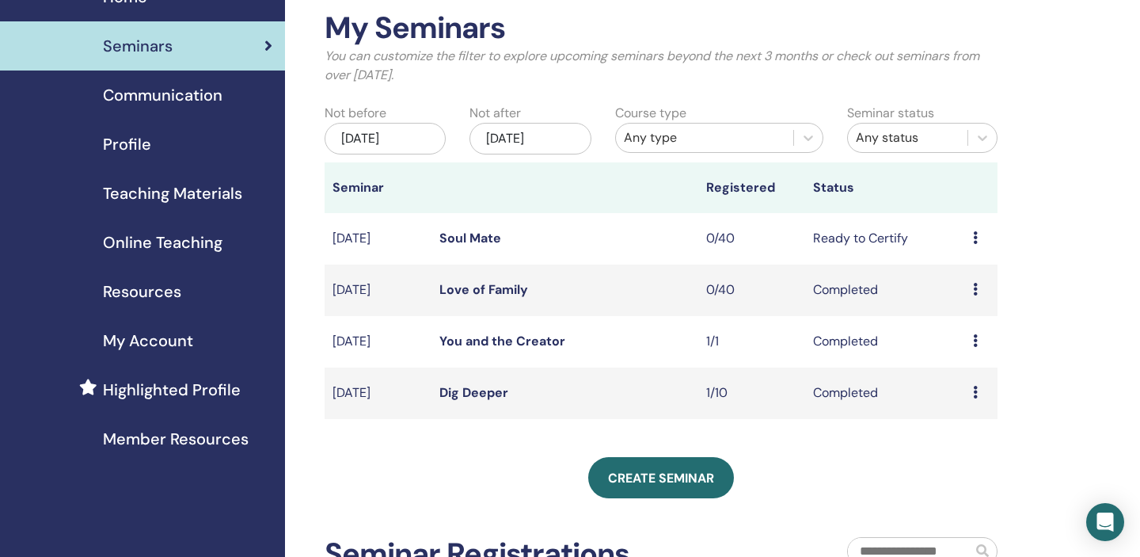
scroll to position [155, 0]
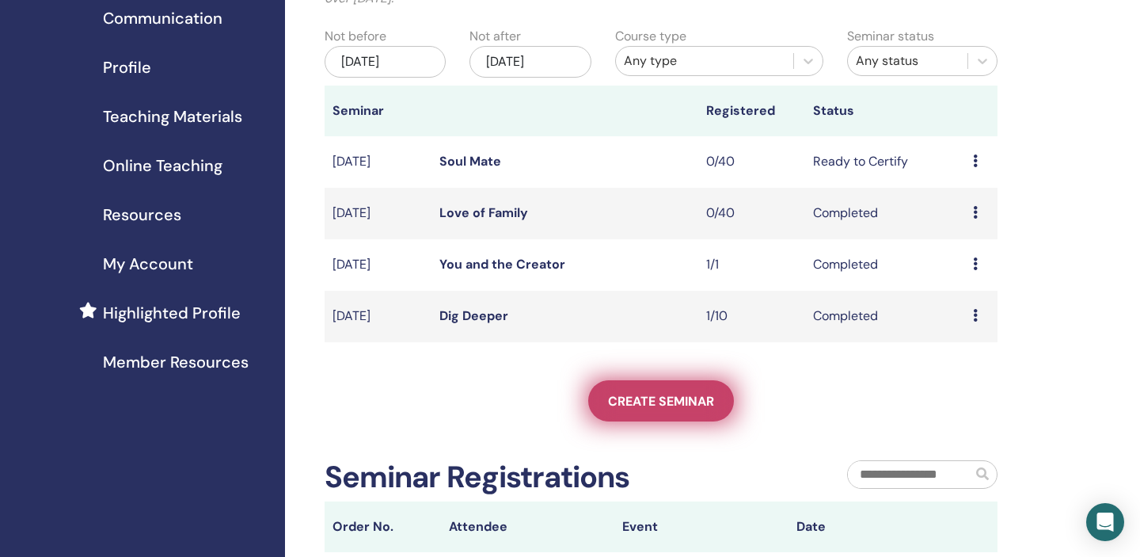
click at [671, 389] on link "Create seminar" at bounding box center [661, 400] width 146 height 41
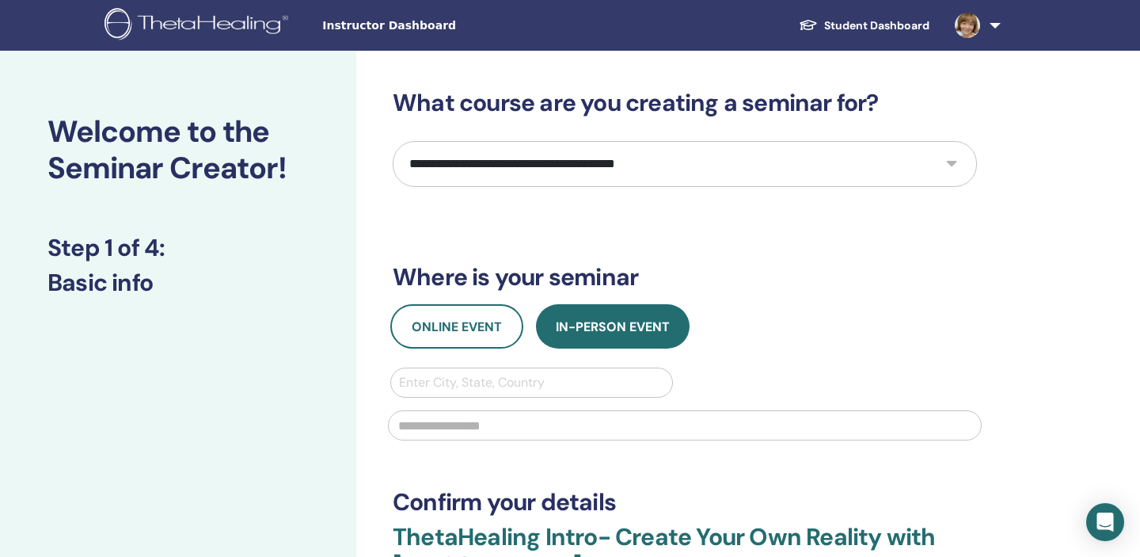
click at [611, 171] on select "**********" at bounding box center [685, 164] width 584 height 46
select select "**"
click at [393, 141] on select "**********" at bounding box center [685, 164] width 584 height 46
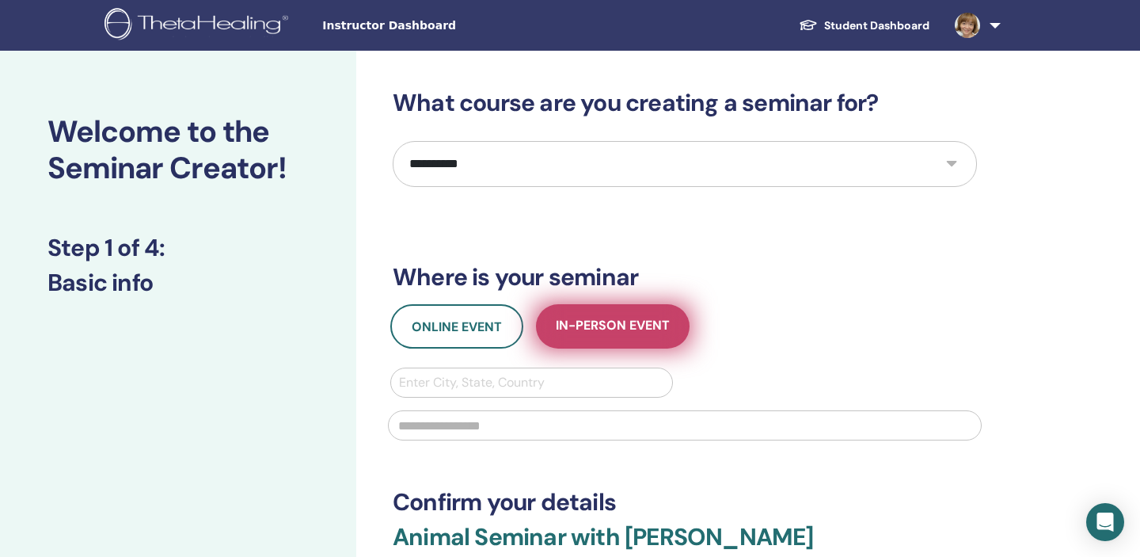
click at [575, 333] on span "In-Person Event" at bounding box center [613, 327] width 114 height 20
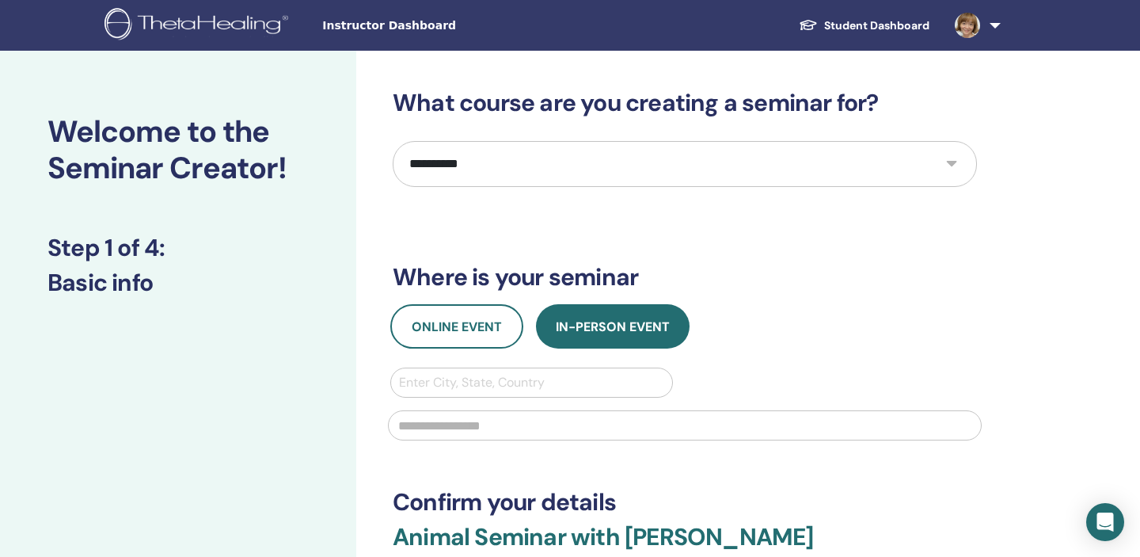
click at [542, 384] on div at bounding box center [531, 382] width 265 height 22
type input "*"
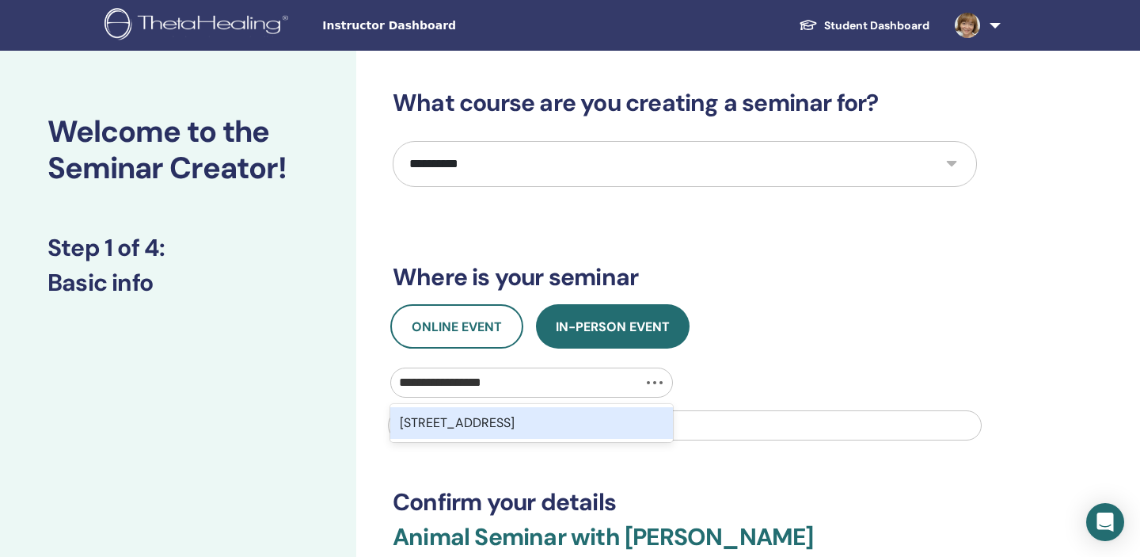
type input "**********"
click at [575, 421] on div "[STREET_ADDRESS]" at bounding box center [531, 423] width 283 height 32
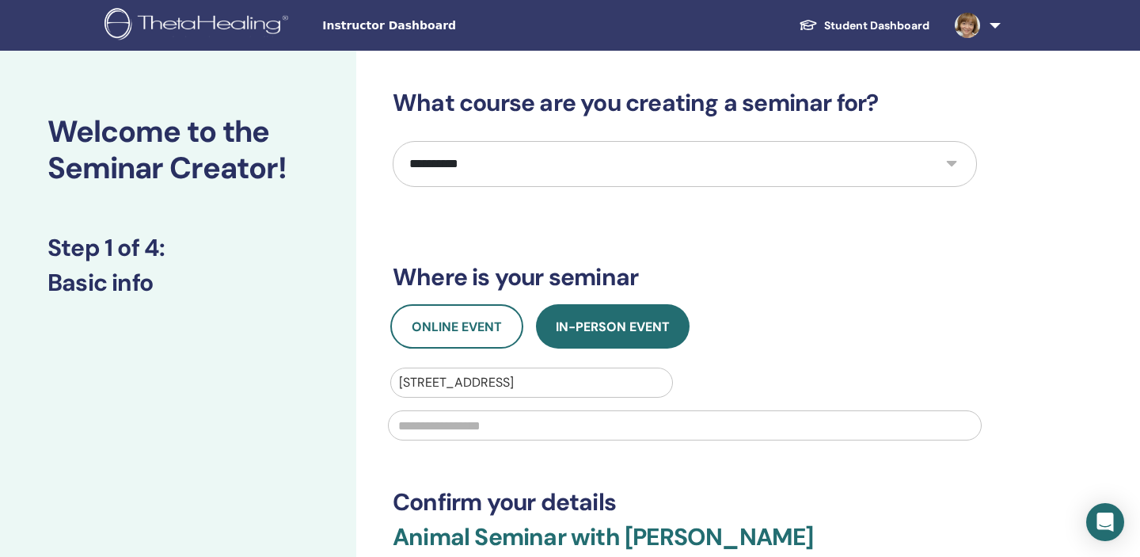
click at [572, 427] on input "text" at bounding box center [685, 425] width 594 height 30
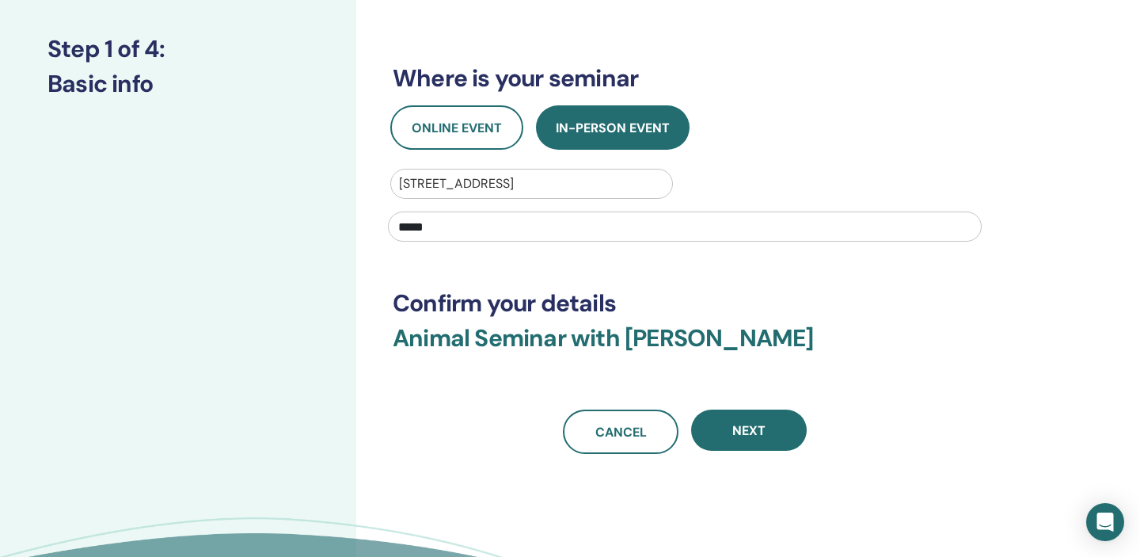
scroll to position [207, 0]
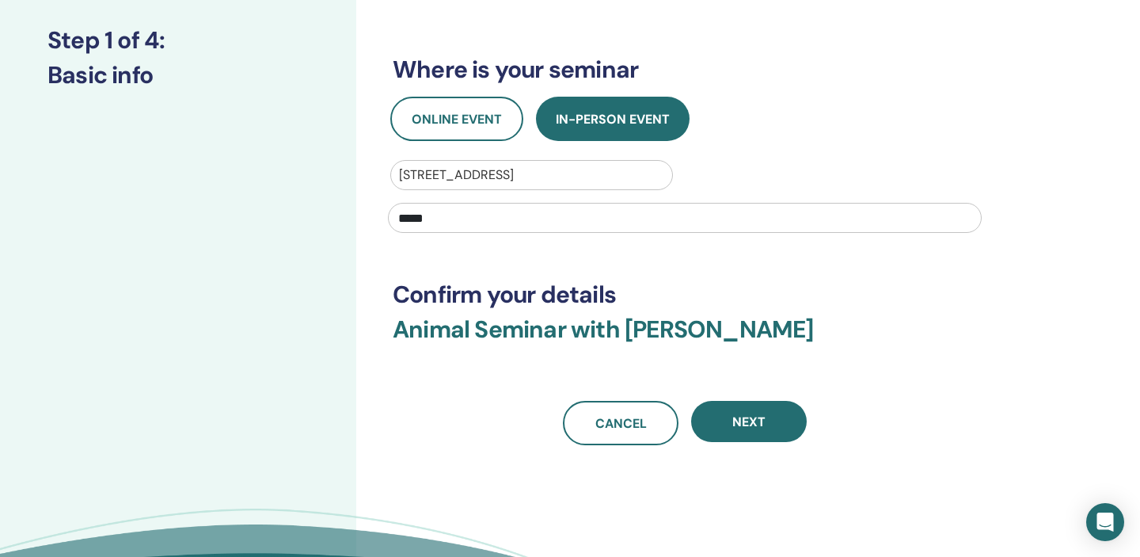
click at [400, 218] on input "*****" at bounding box center [685, 218] width 594 height 30
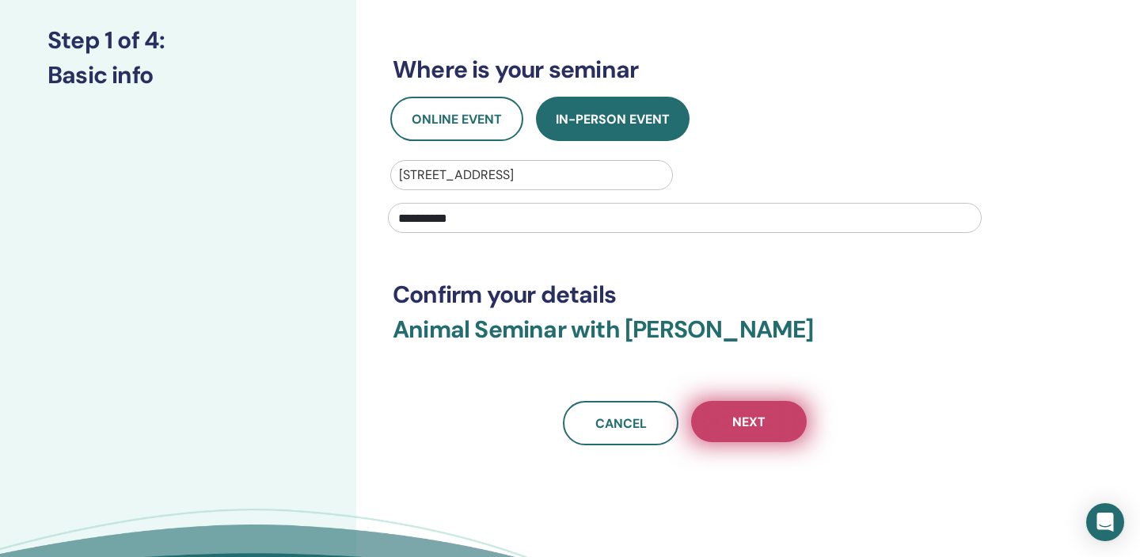
type input "**********"
click at [755, 422] on span "Next" at bounding box center [748, 421] width 33 height 17
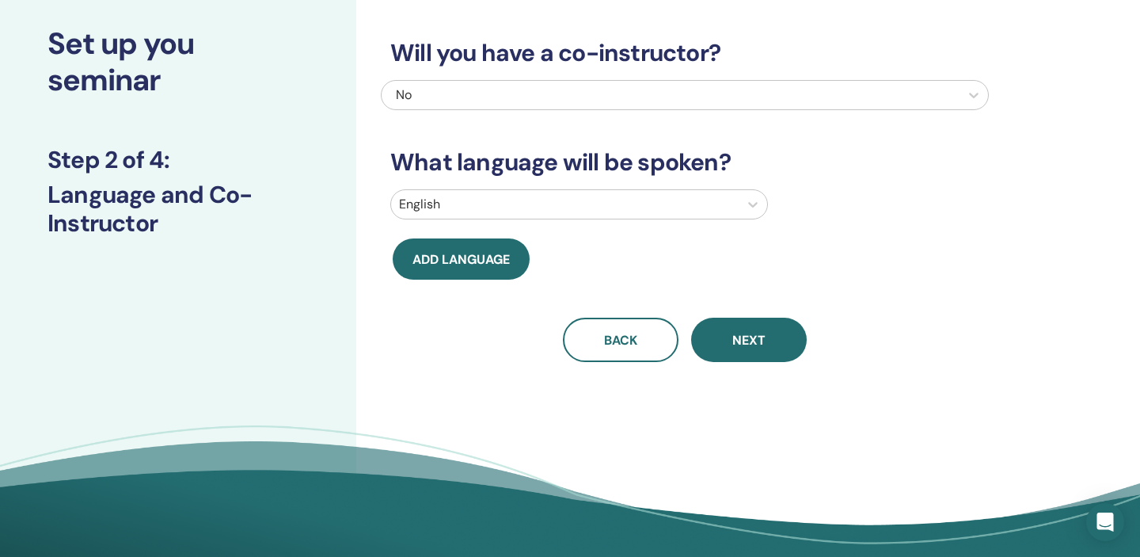
scroll to position [89, 0]
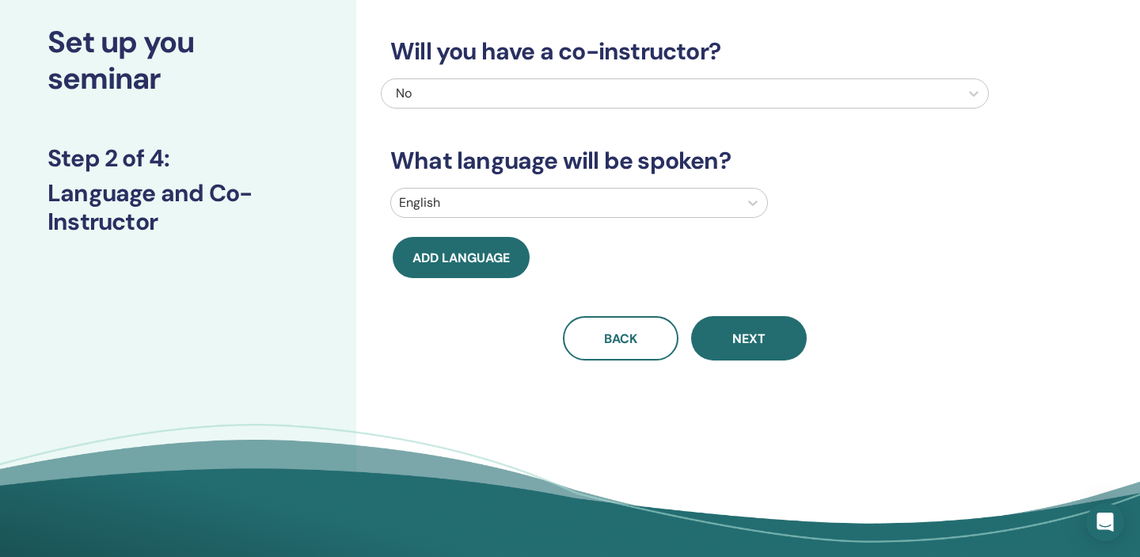
click at [602, 89] on div "No" at bounding box center [627, 93] width 462 height 19
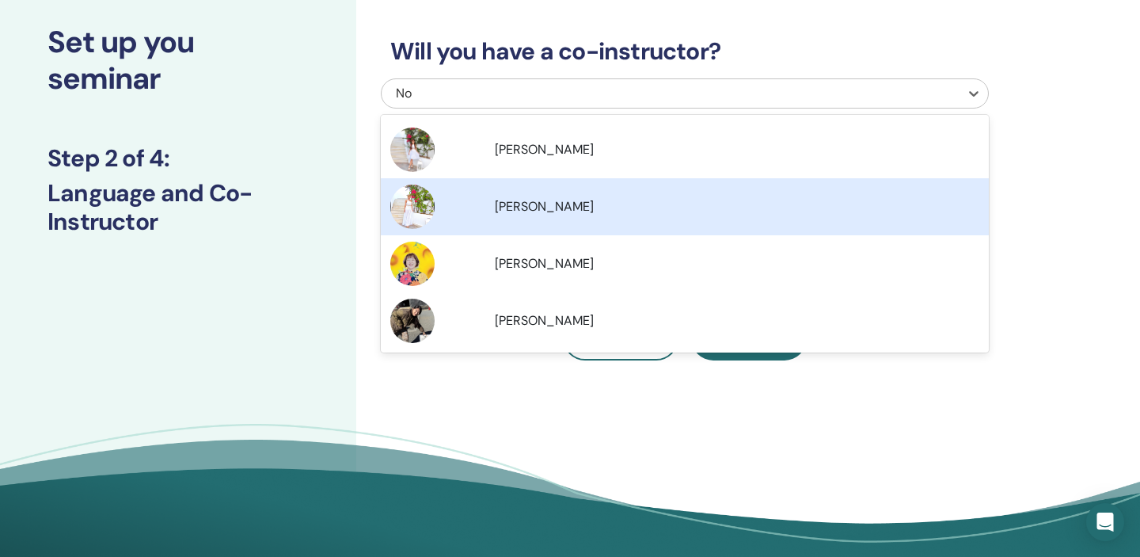
scroll to position [462, 0]
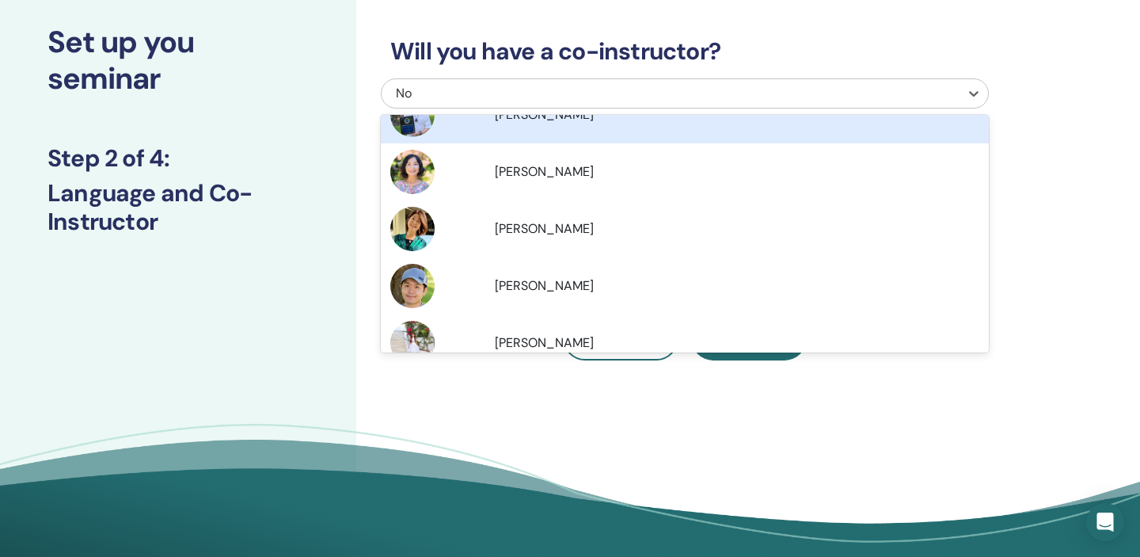
click at [561, 94] on div "No" at bounding box center [627, 93] width 462 height 19
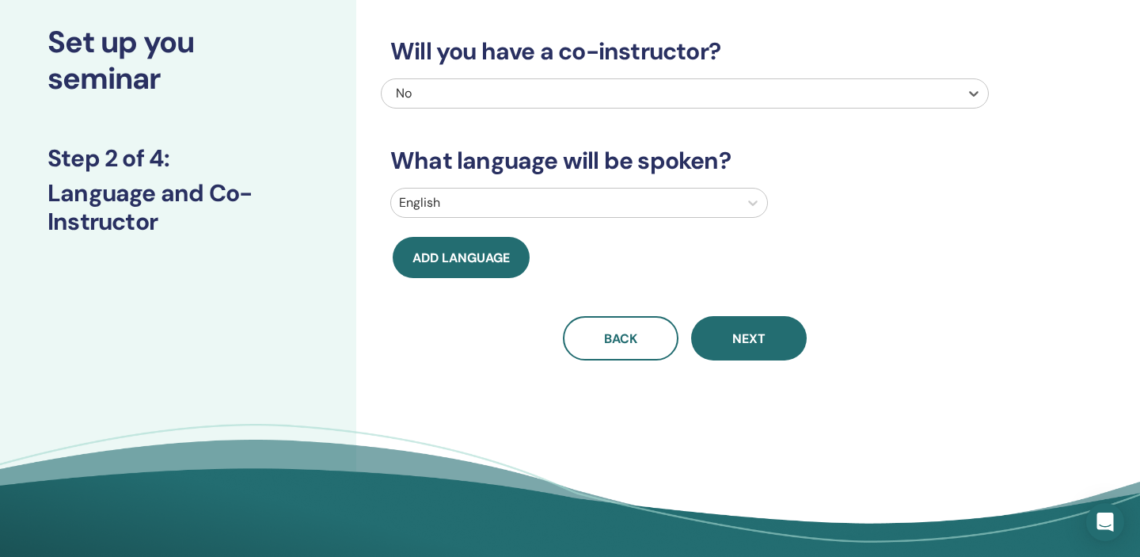
click at [561, 93] on div "No" at bounding box center [627, 93] width 462 height 19
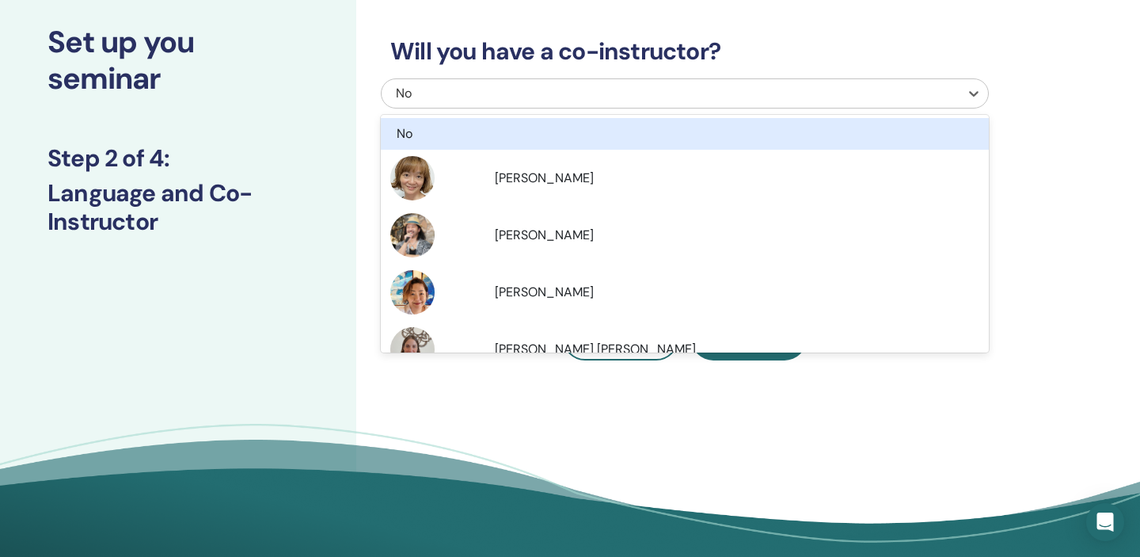
click at [561, 93] on div "No" at bounding box center [627, 93] width 462 height 19
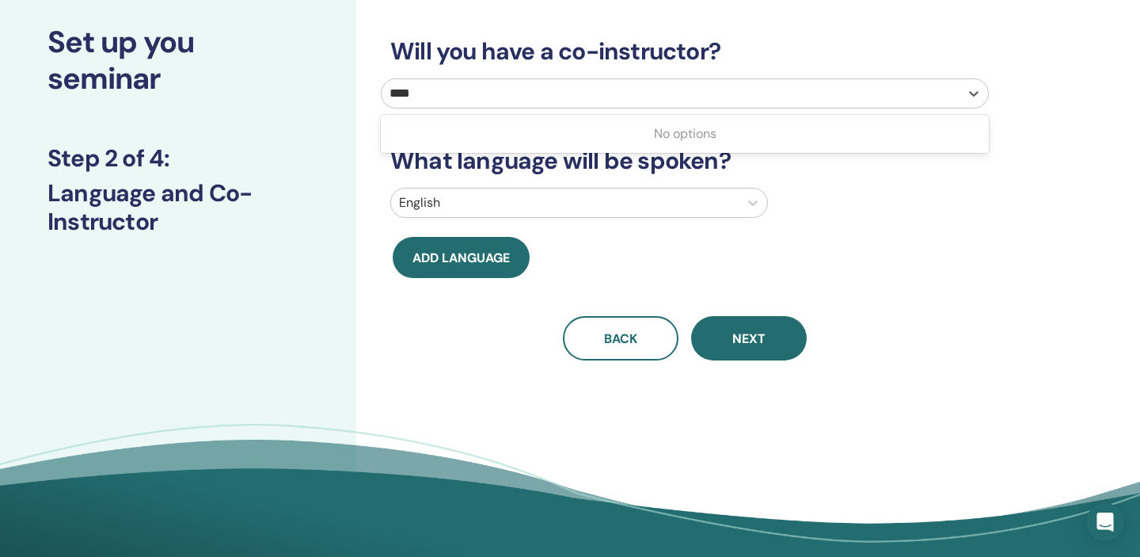
type input "****"
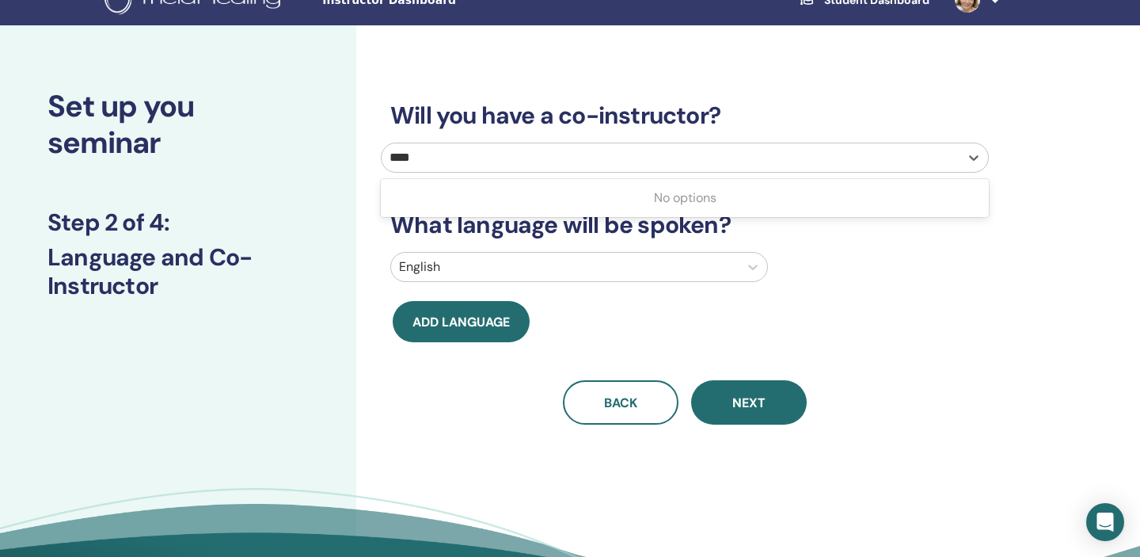
scroll to position [0, 0]
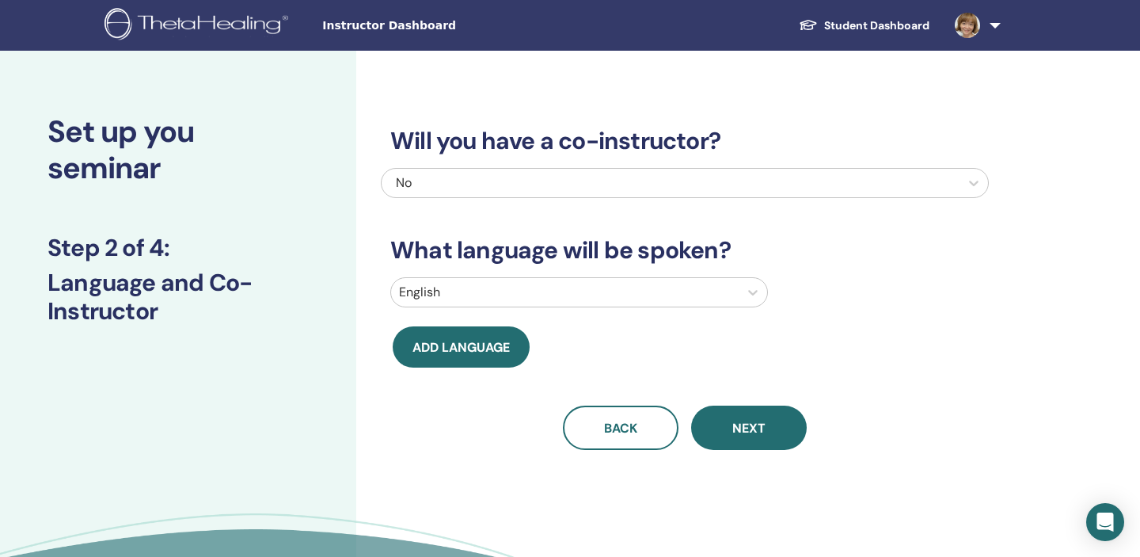
click at [420, 28] on span "Instructor Dashboard" at bounding box center [441, 25] width 238 height 17
click at [994, 22] on link at bounding box center [974, 25] width 65 height 51
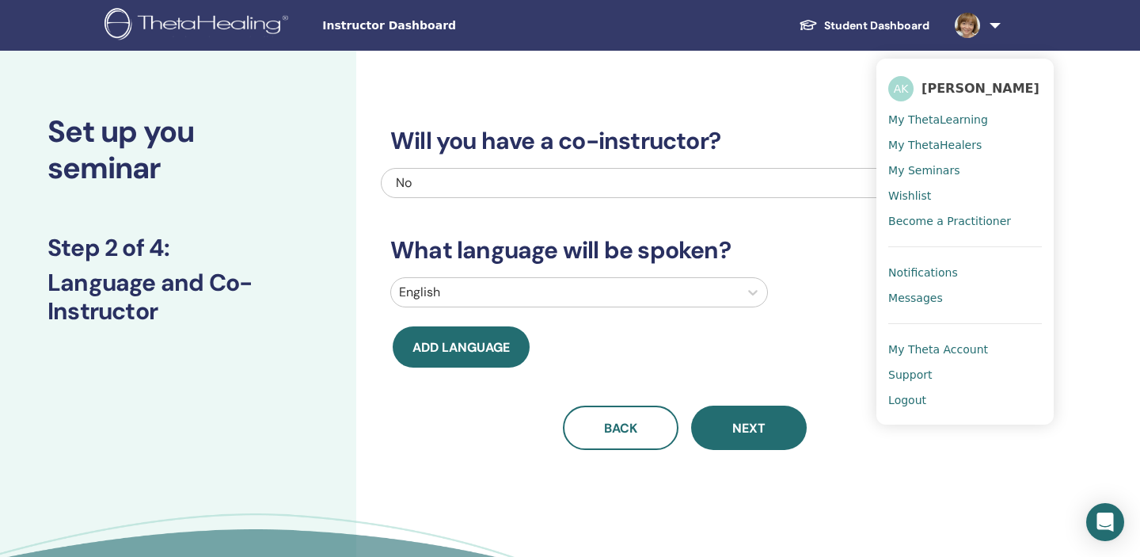
click at [920, 146] on span "My ThetaHealers" at bounding box center [934, 145] width 93 height 14
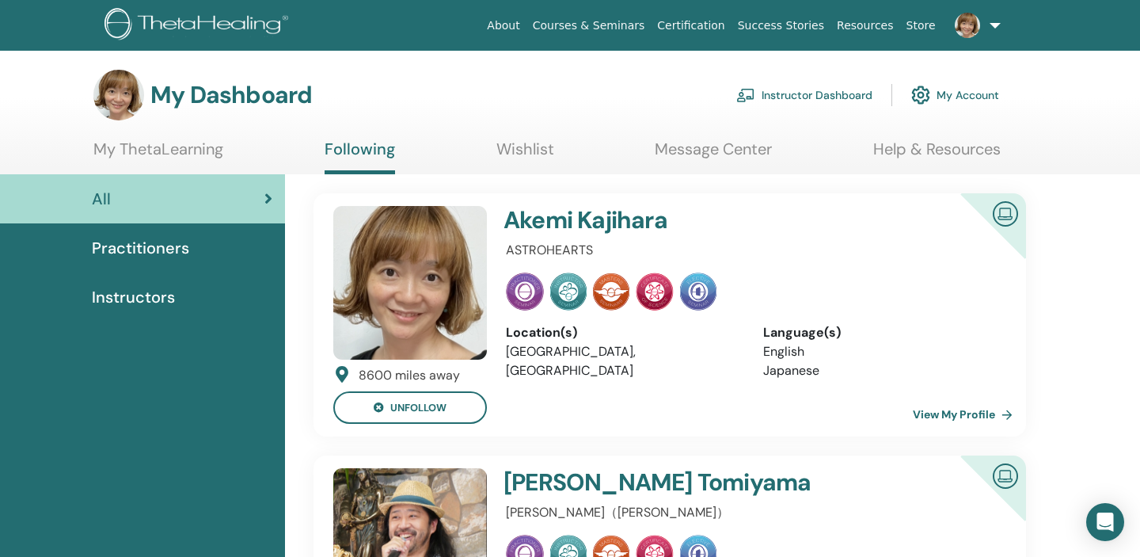
click at [120, 307] on span "Instructors" at bounding box center [133, 297] width 83 height 24
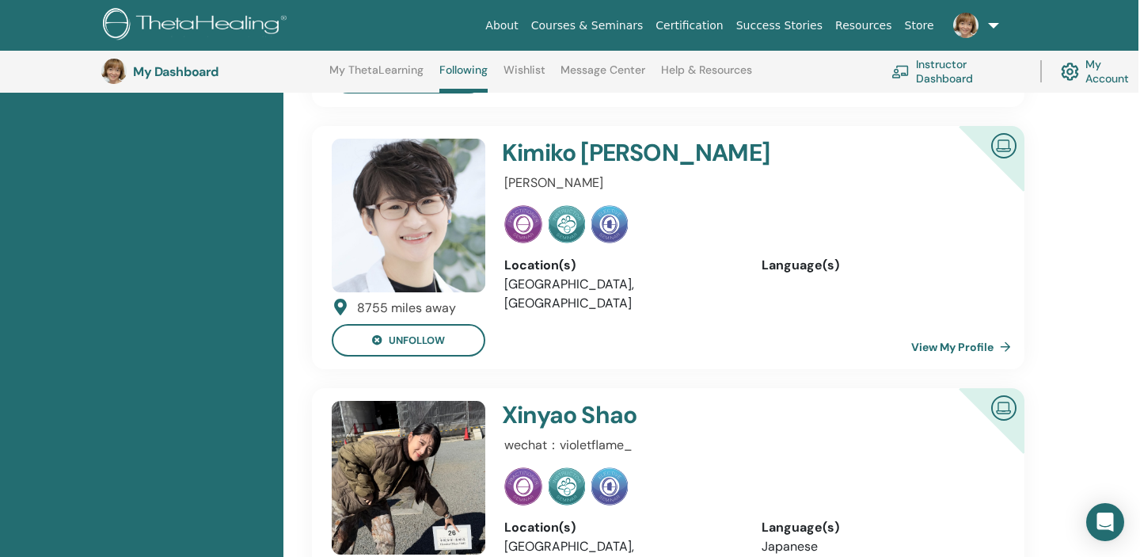
scroll to position [6175, 2]
